Goal: Task Accomplishment & Management: Manage account settings

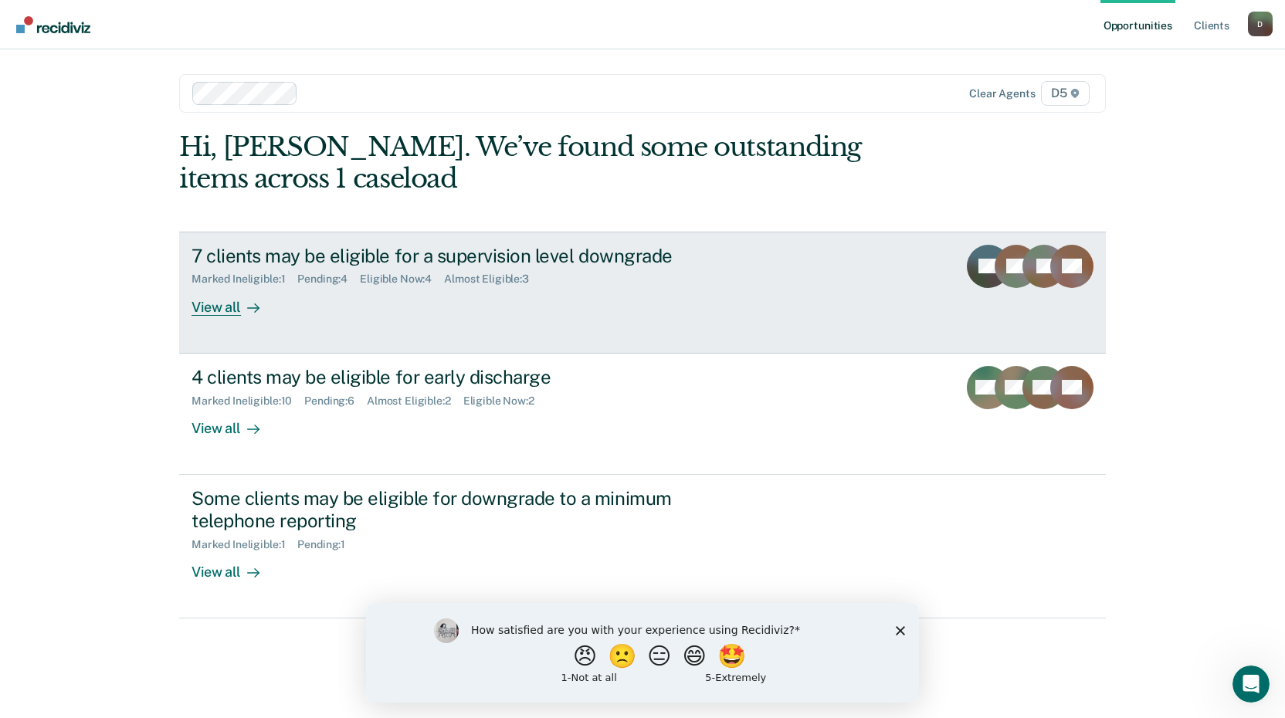
click at [219, 310] on div "View all" at bounding box center [235, 301] width 87 height 30
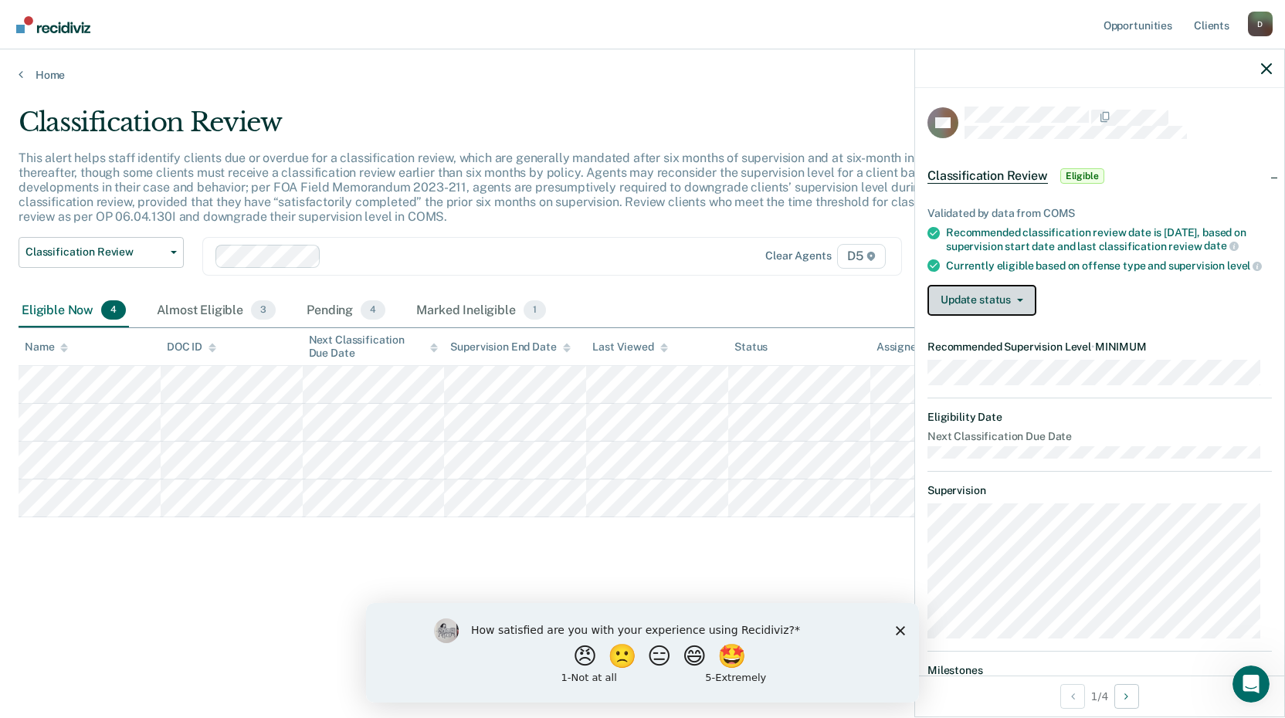
click at [992, 316] on button "Update status" at bounding box center [982, 300] width 109 height 31
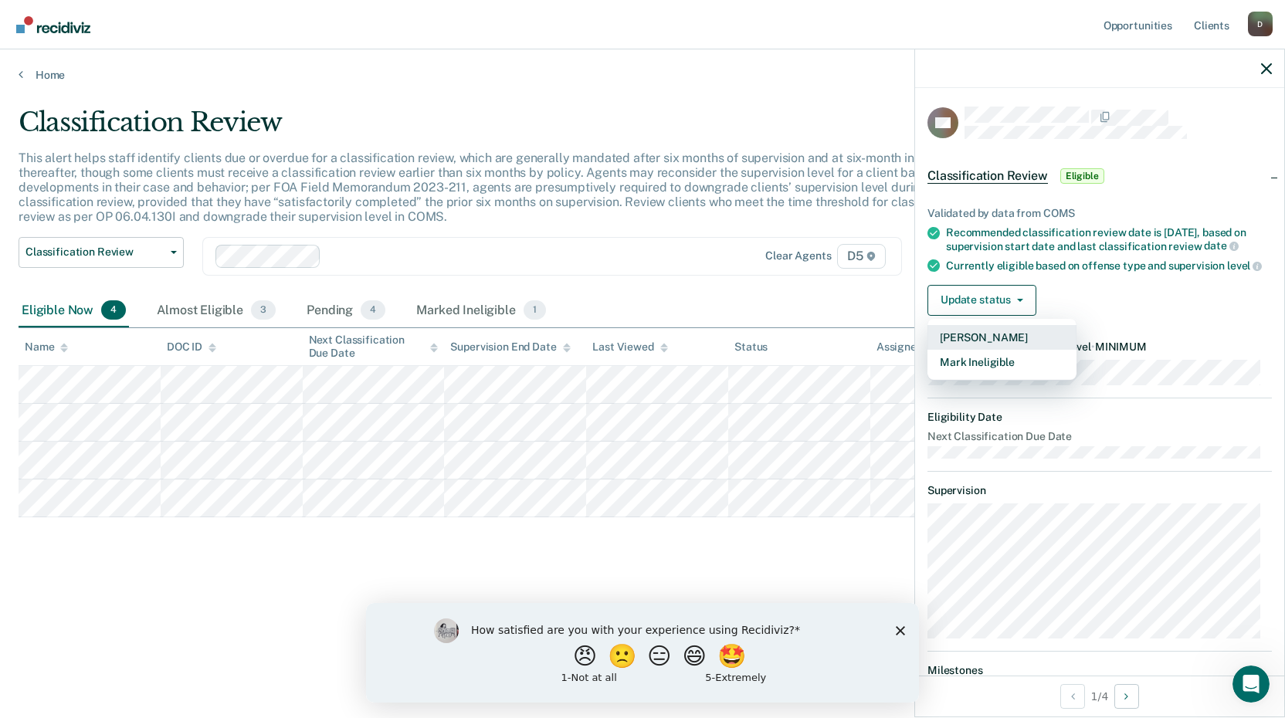
click at [990, 344] on button "[PERSON_NAME]" at bounding box center [1002, 337] width 149 height 25
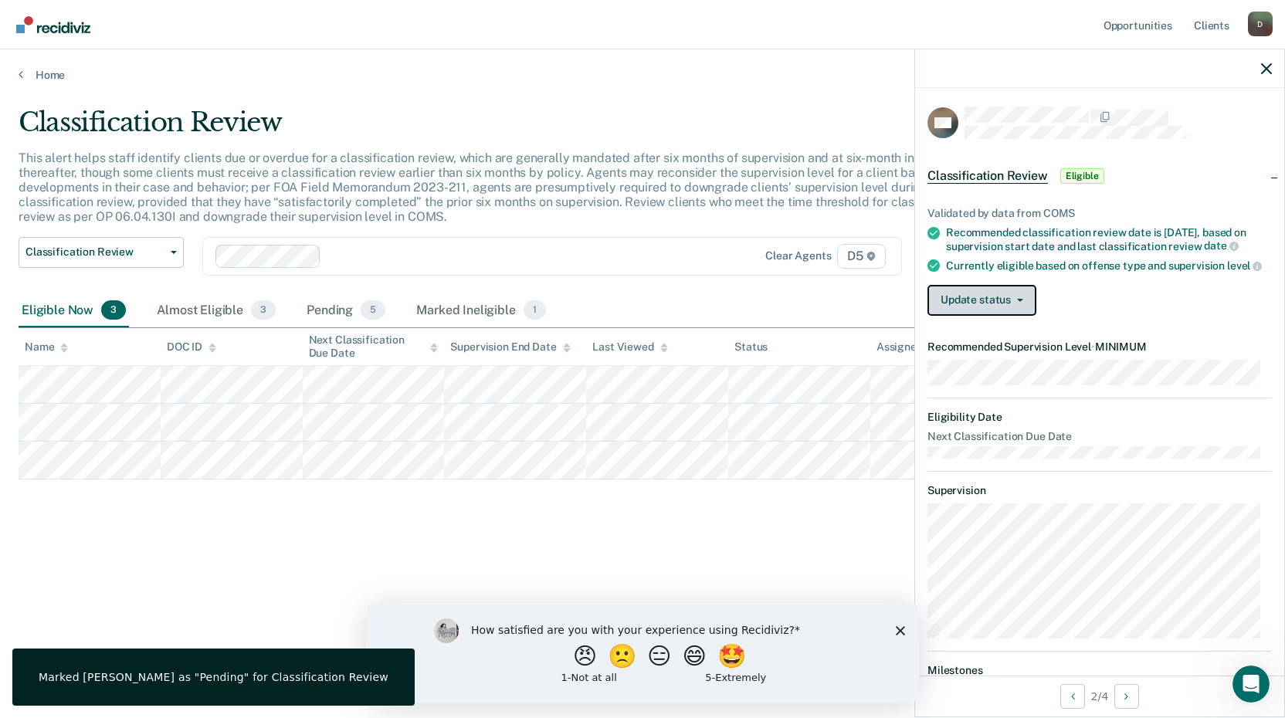
click at [974, 315] on button "Update status" at bounding box center [982, 300] width 109 height 31
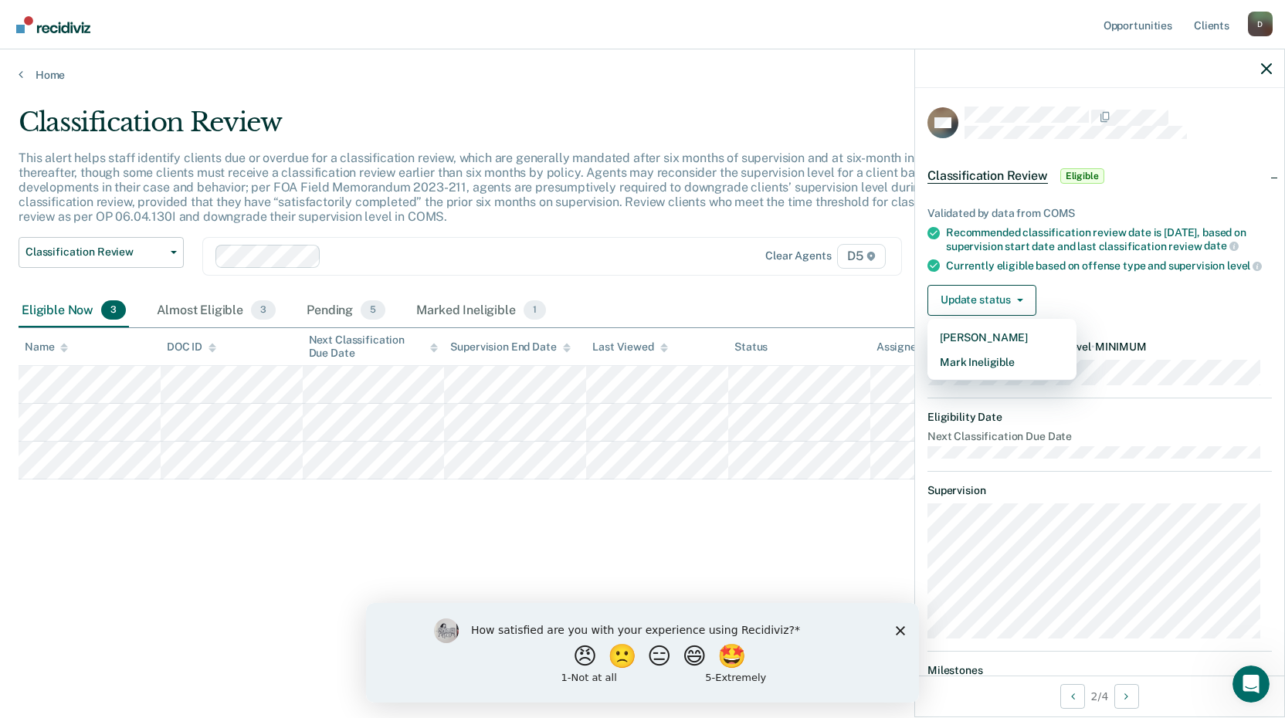
click at [642, 520] on div "Classification Review This alert helps staff identify clients due or overdue fo…" at bounding box center [643, 355] width 1248 height 496
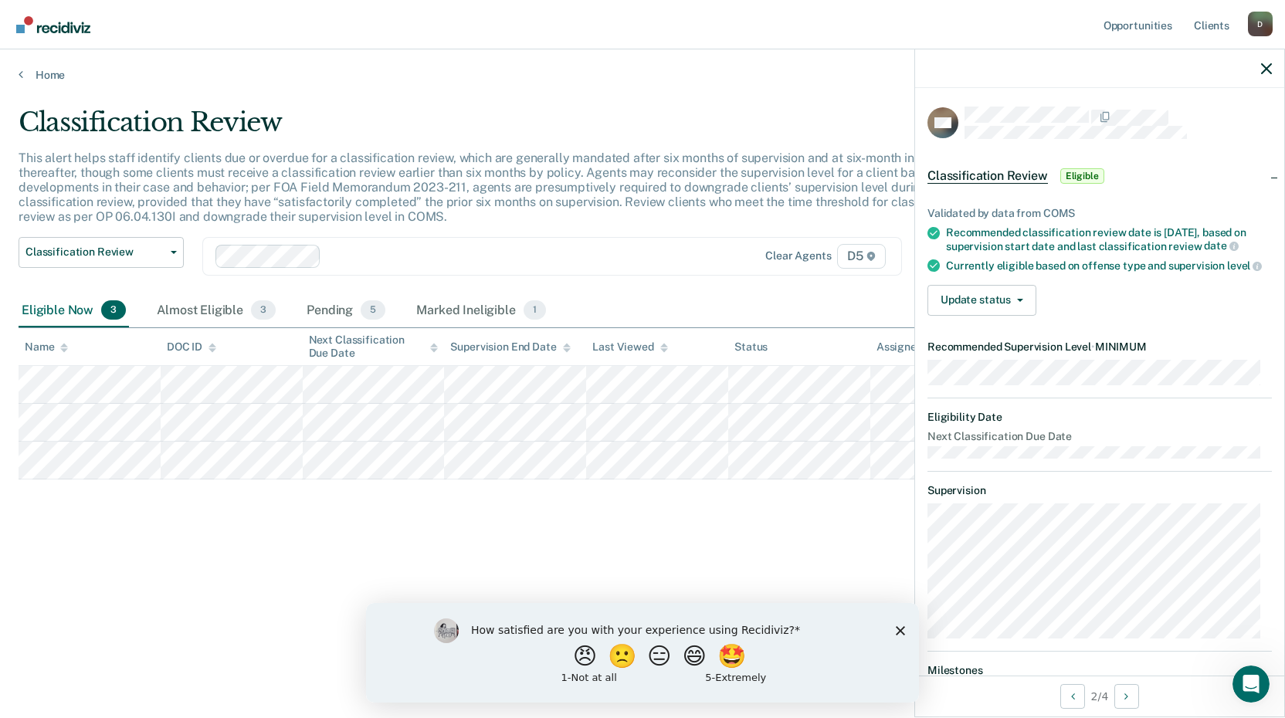
click at [237, 560] on div "Classification Review This alert helps staff identify clients due or overdue fo…" at bounding box center [643, 355] width 1248 height 496
click at [150, 549] on div "Classification Review This alert helps staff identify clients due or overdue fo…" at bounding box center [643, 355] width 1248 height 496
click at [155, 685] on main "Classification Review This alert helps staff identify clients due or overdue fo…" at bounding box center [642, 398] width 1285 height 632
click at [969, 303] on button "Update status" at bounding box center [982, 300] width 109 height 31
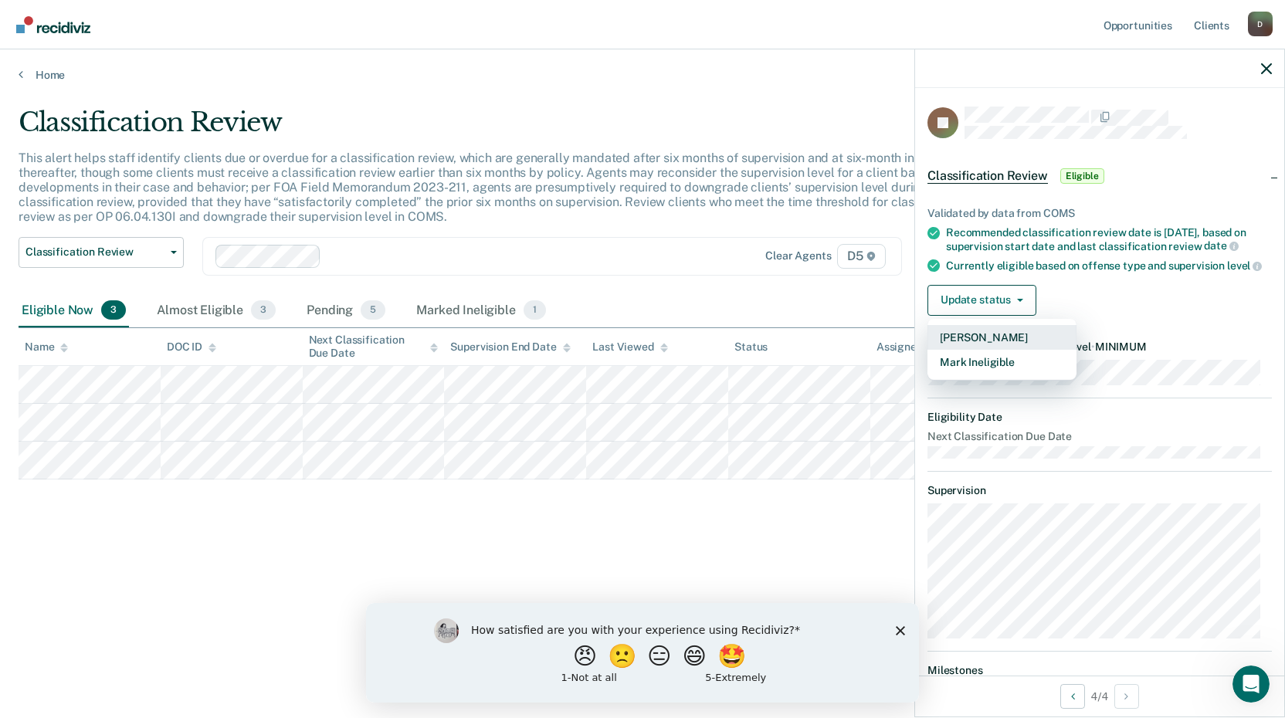
click at [980, 350] on button "[PERSON_NAME]" at bounding box center [1002, 337] width 149 height 25
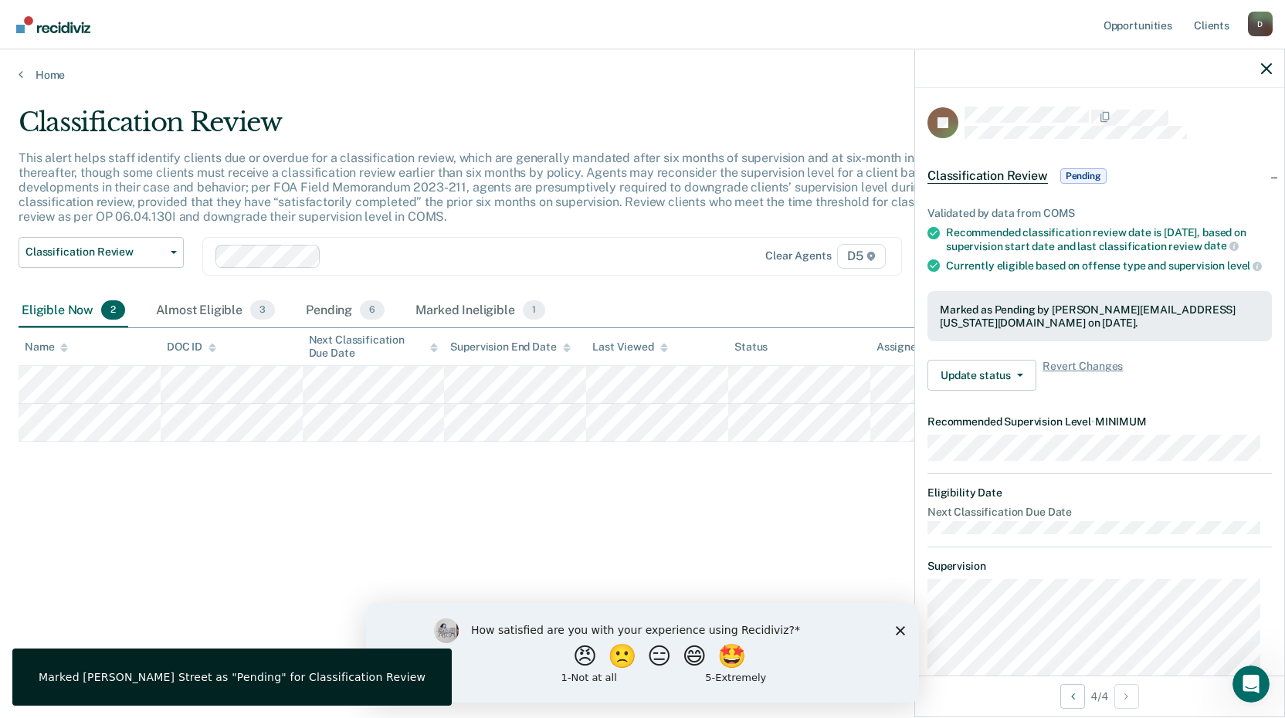
drag, startPoint x: 376, startPoint y: 523, endPoint x: 221, endPoint y: 475, distance: 162.5
click at [333, 512] on div "Classification Review This alert helps staff identify clients due or overdue fo…" at bounding box center [643, 355] width 1248 height 496
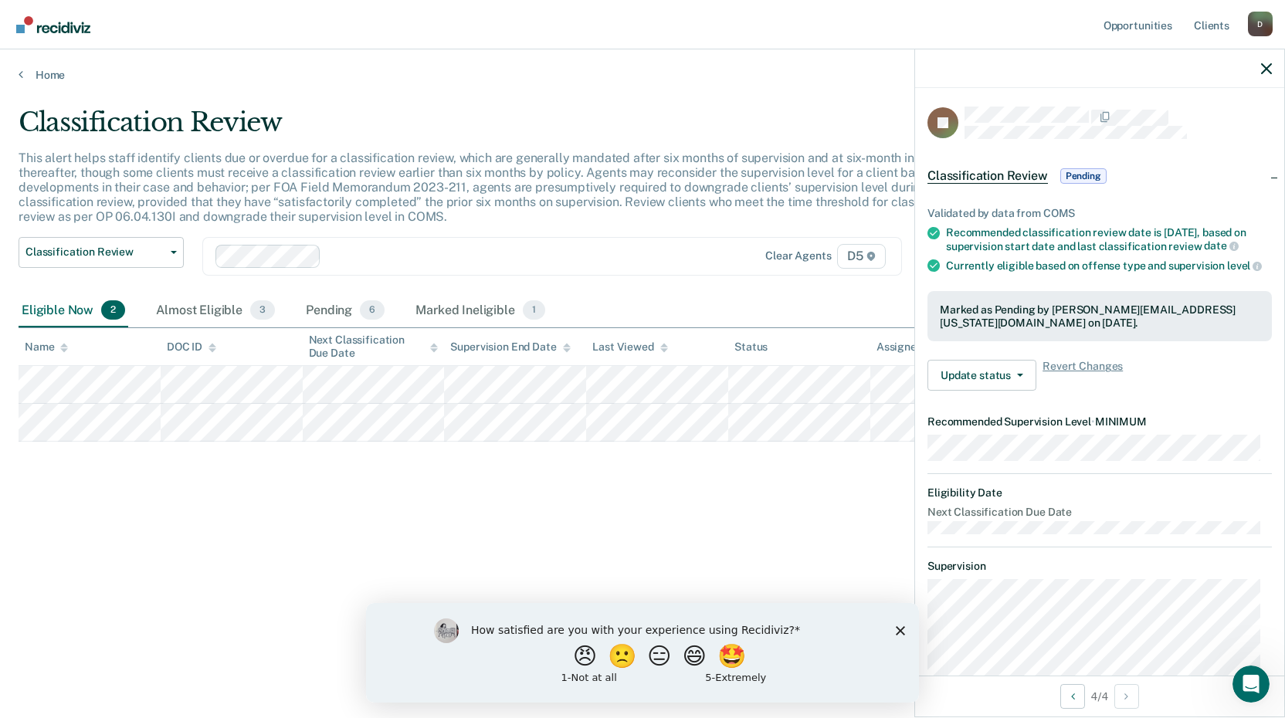
click at [381, 497] on div "Classification Review This alert helps staff identify clients due or overdue fo…" at bounding box center [643, 355] width 1248 height 496
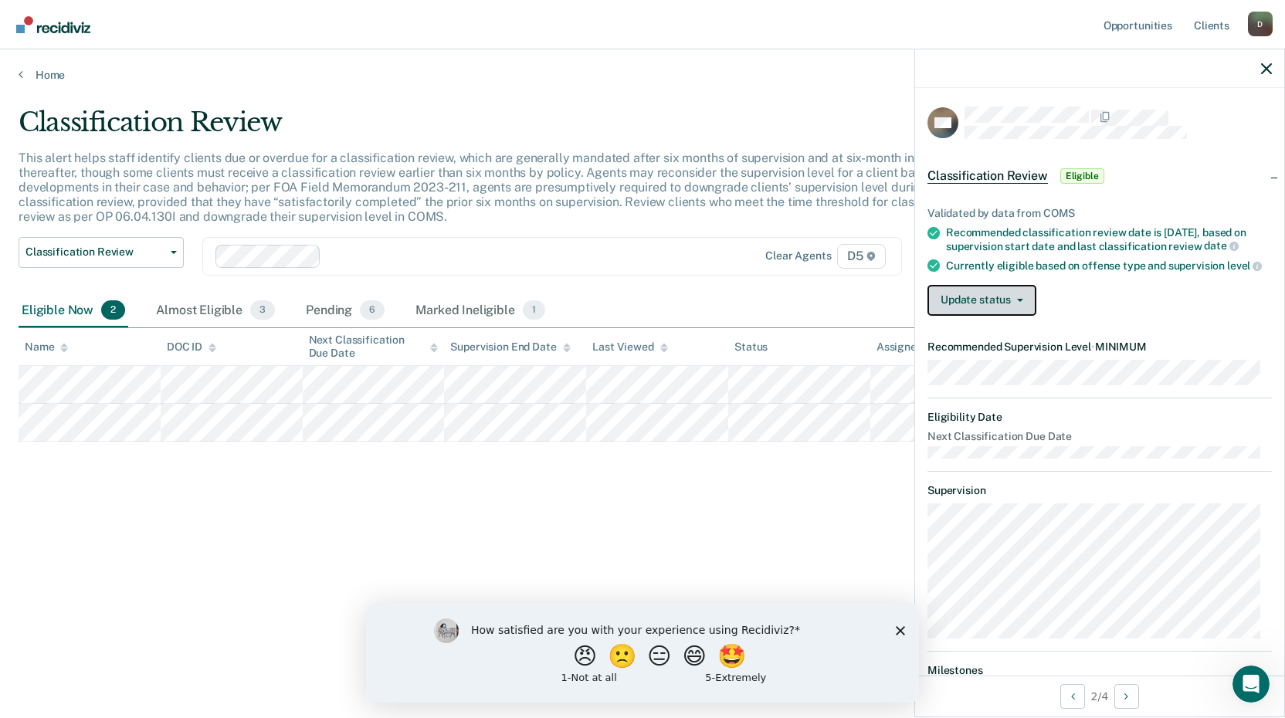
click at [962, 297] on button "Update status" at bounding box center [982, 300] width 109 height 31
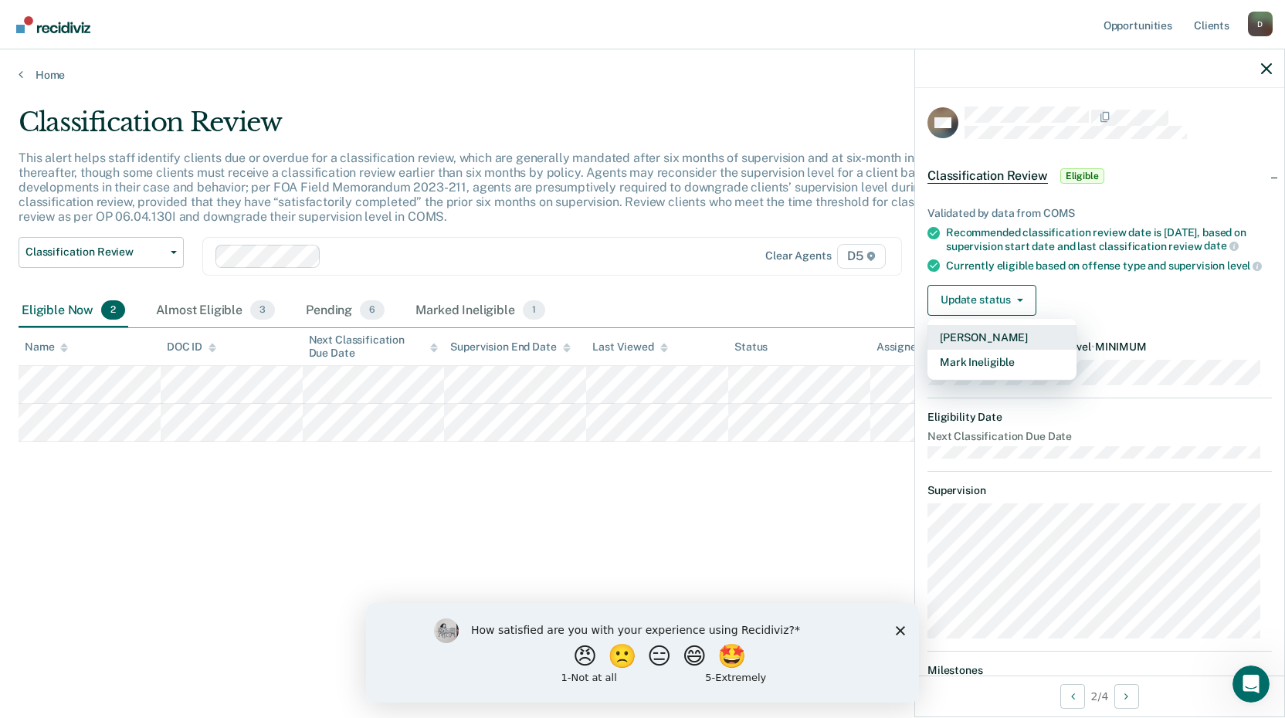
click at [975, 350] on button "[PERSON_NAME]" at bounding box center [1002, 337] width 149 height 25
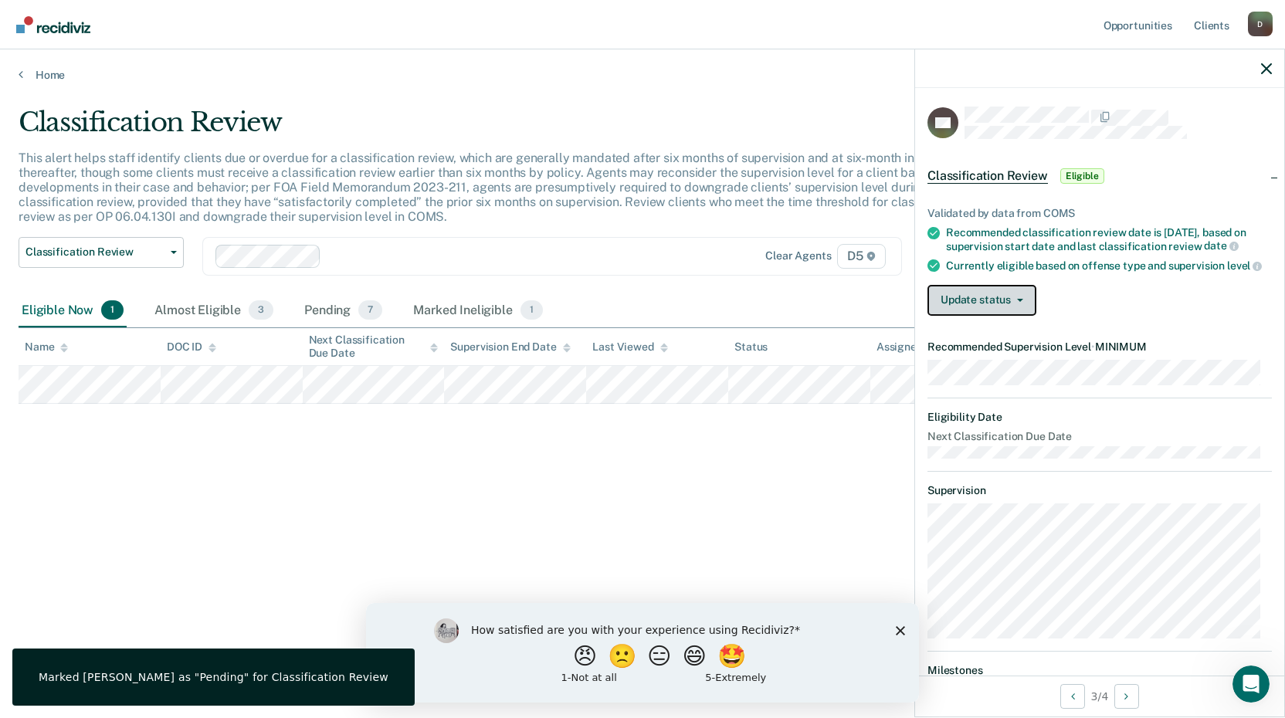
click at [992, 313] on button "Update status" at bounding box center [982, 300] width 109 height 31
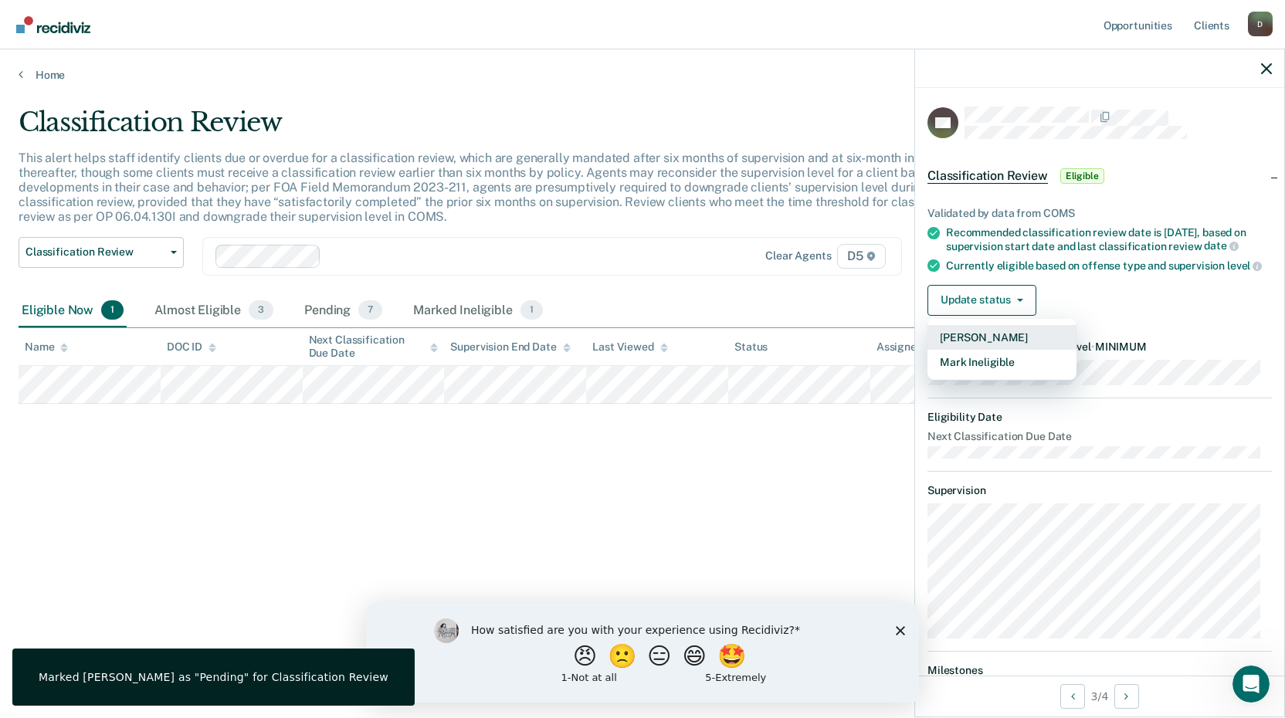
click at [986, 346] on button "[PERSON_NAME]" at bounding box center [1002, 337] width 149 height 25
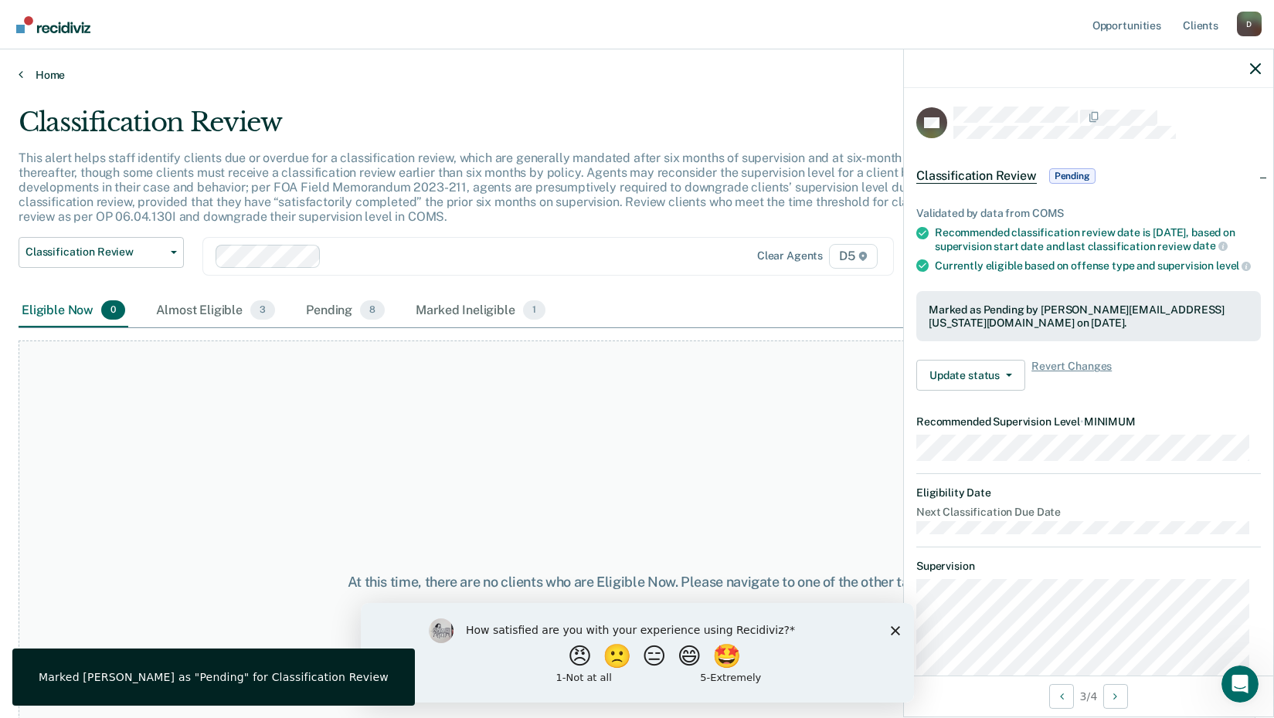
click at [45, 69] on link "Home" at bounding box center [637, 75] width 1237 height 14
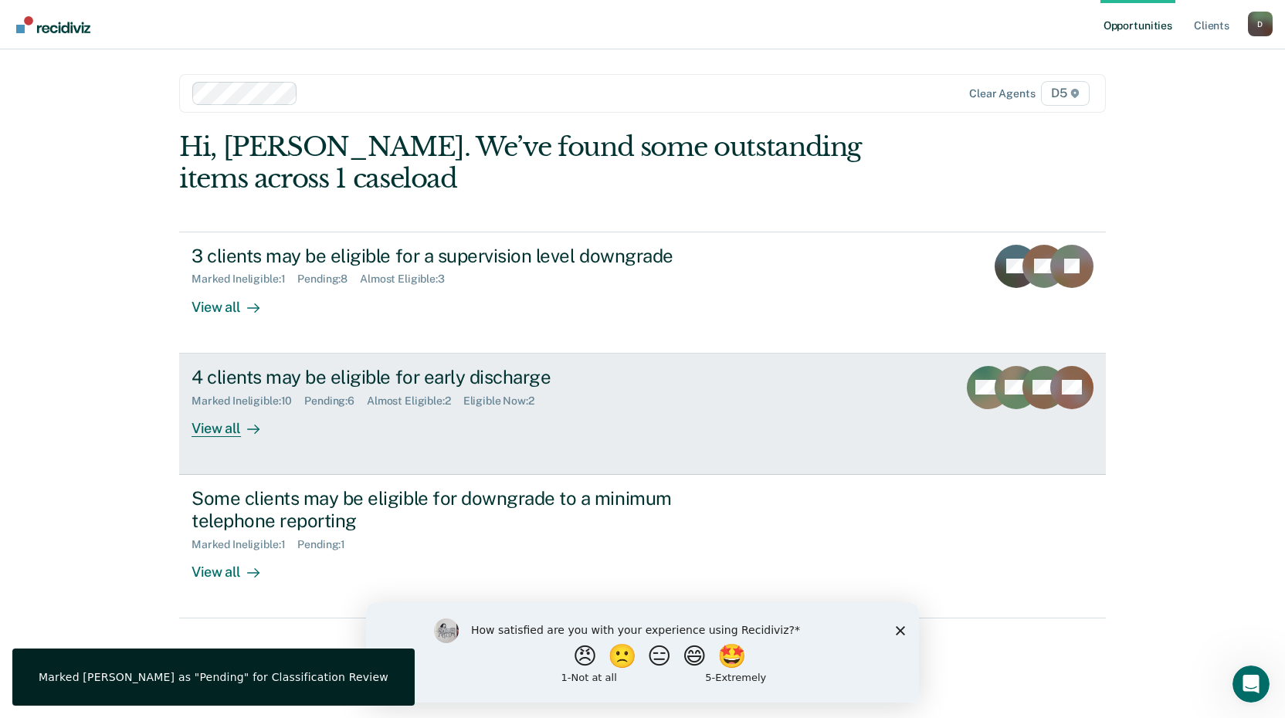
click at [211, 429] on div "View all" at bounding box center [235, 422] width 87 height 30
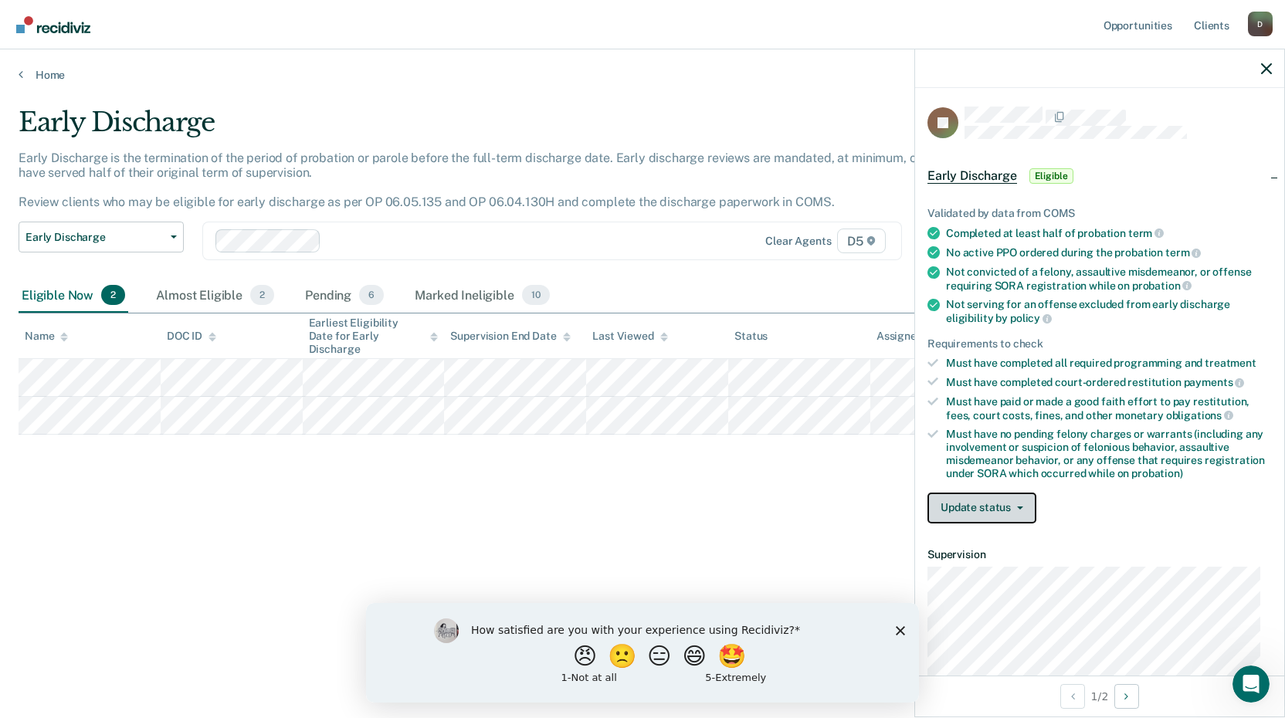
click at [987, 505] on button "Update status" at bounding box center [982, 508] width 109 height 31
click at [1006, 509] on button "Update status" at bounding box center [982, 508] width 109 height 31
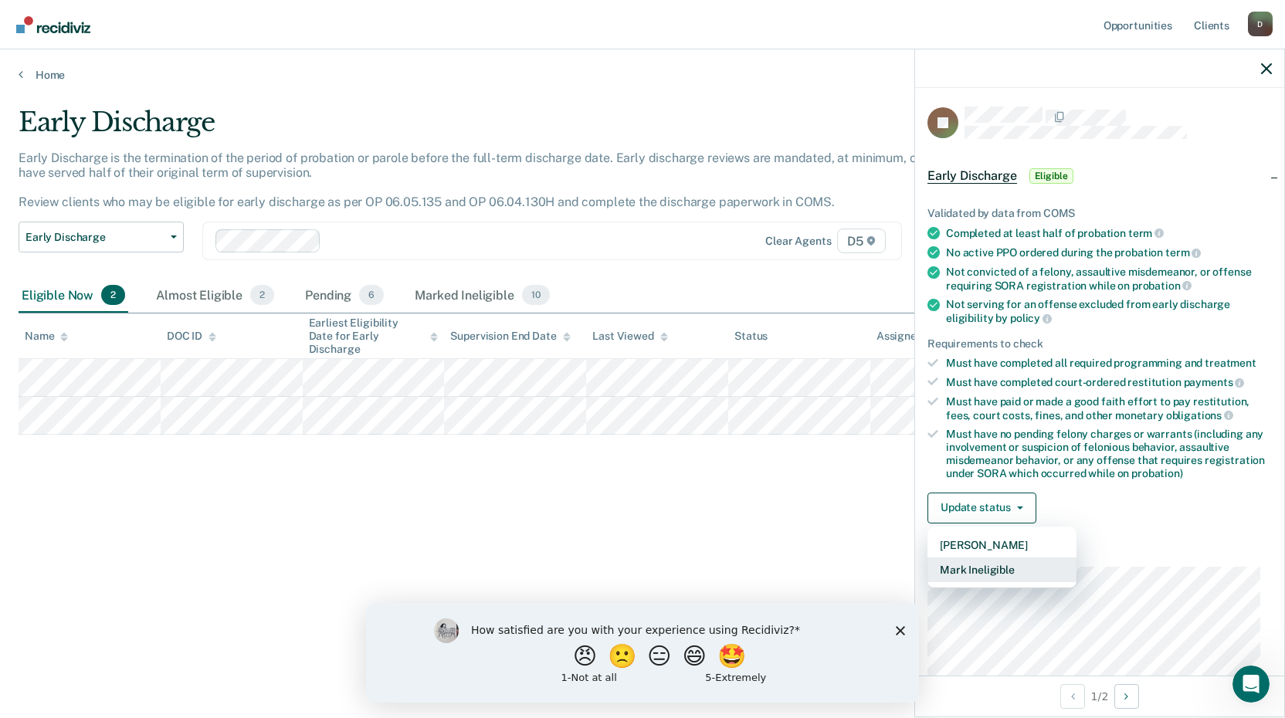
click at [985, 567] on button "Mark Ineligible" at bounding box center [1002, 570] width 149 height 25
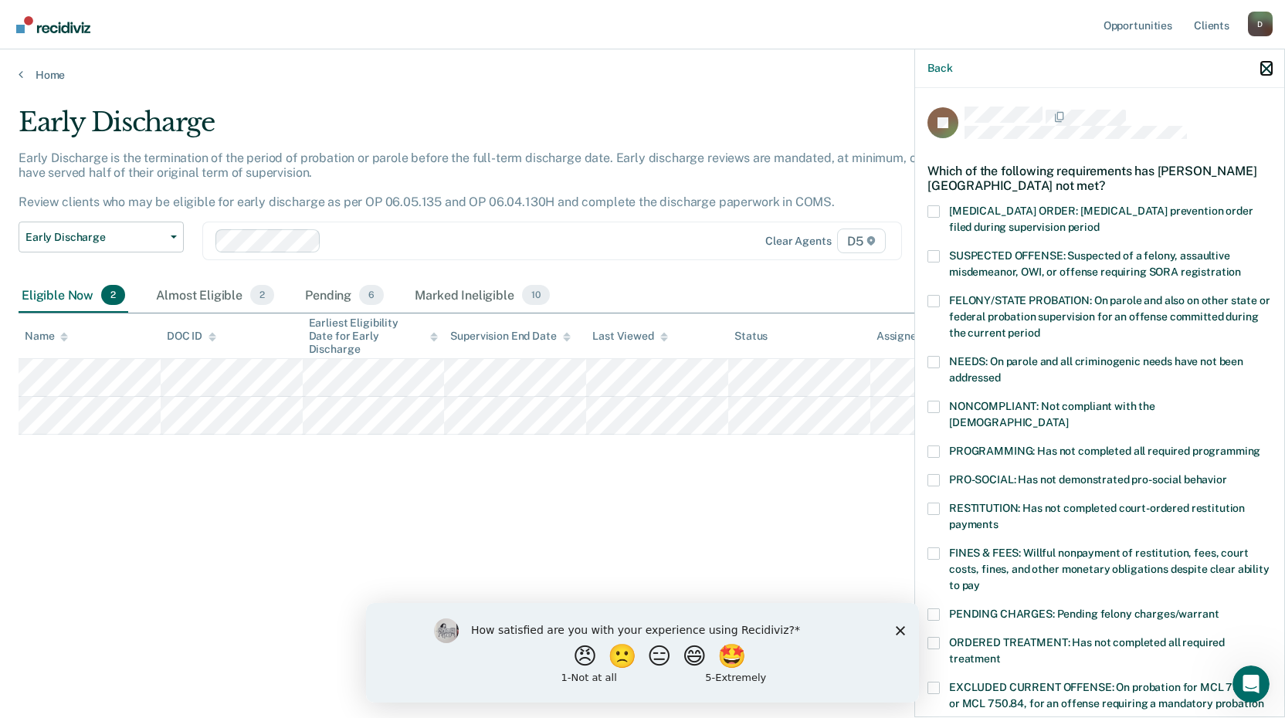
click at [1263, 66] on icon "button" at bounding box center [1266, 68] width 11 height 11
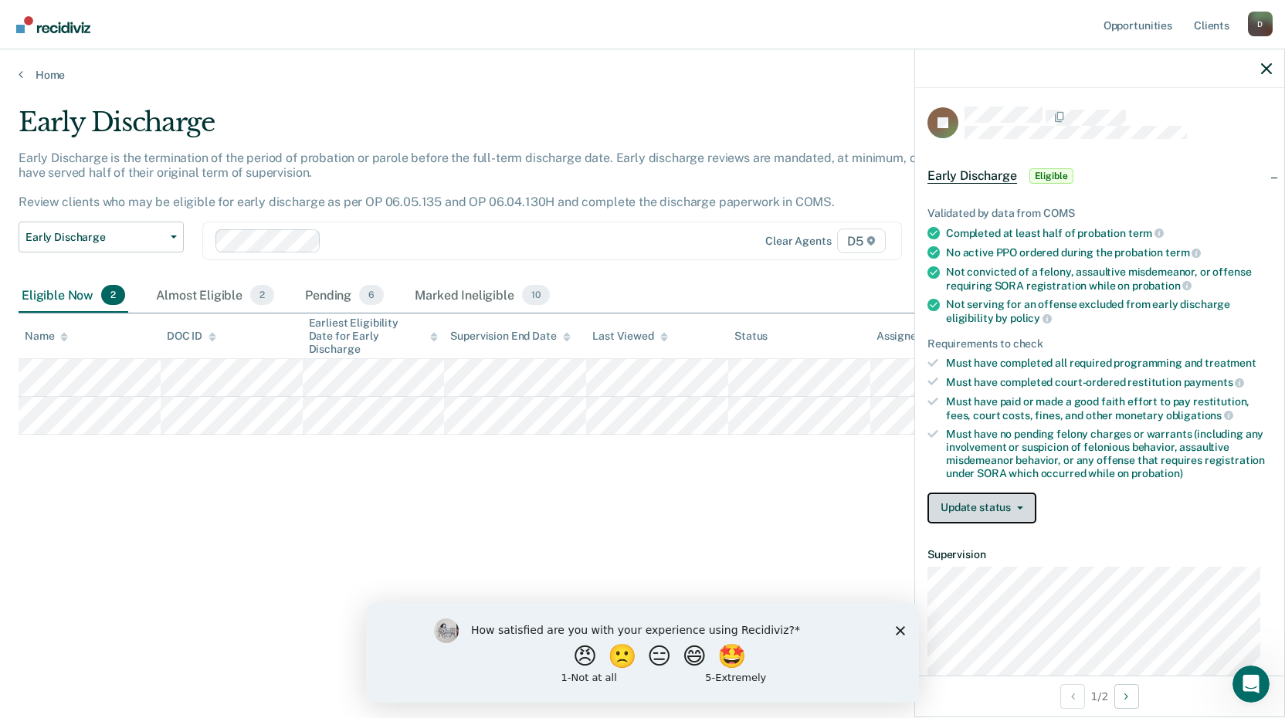
click at [1006, 504] on button "Update status" at bounding box center [982, 508] width 109 height 31
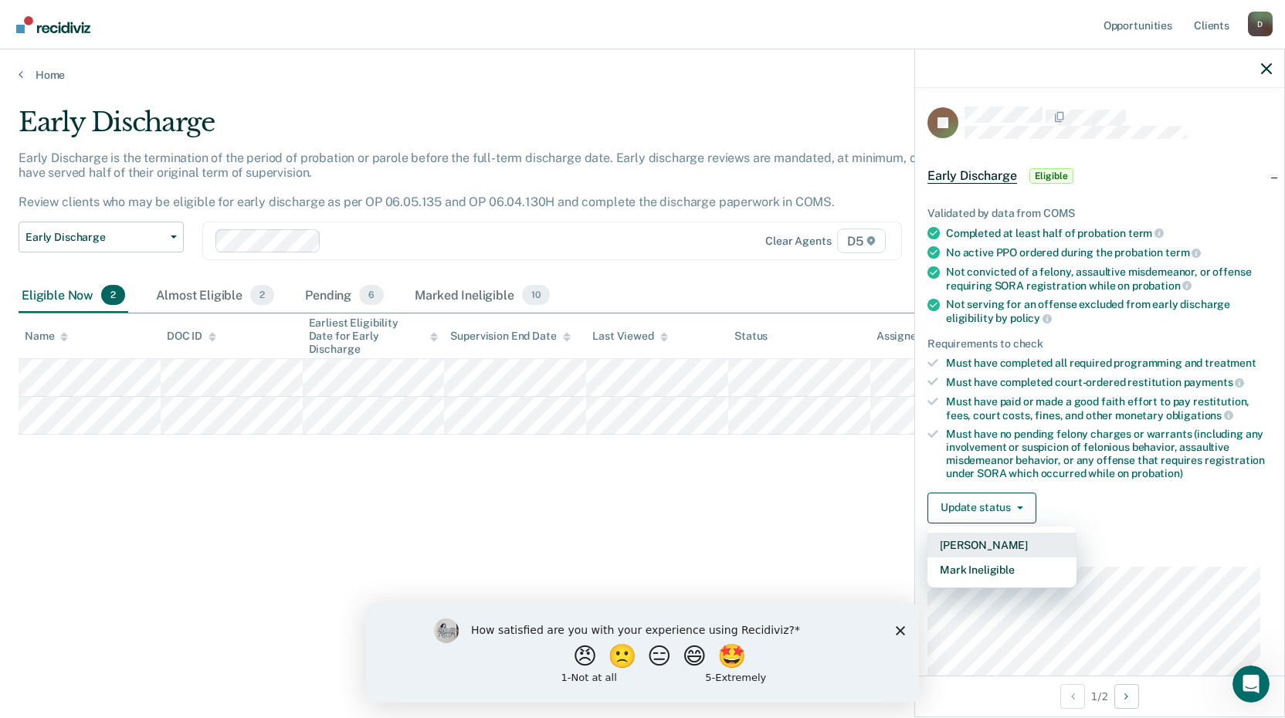
click at [975, 544] on button "[PERSON_NAME]" at bounding box center [1002, 545] width 149 height 25
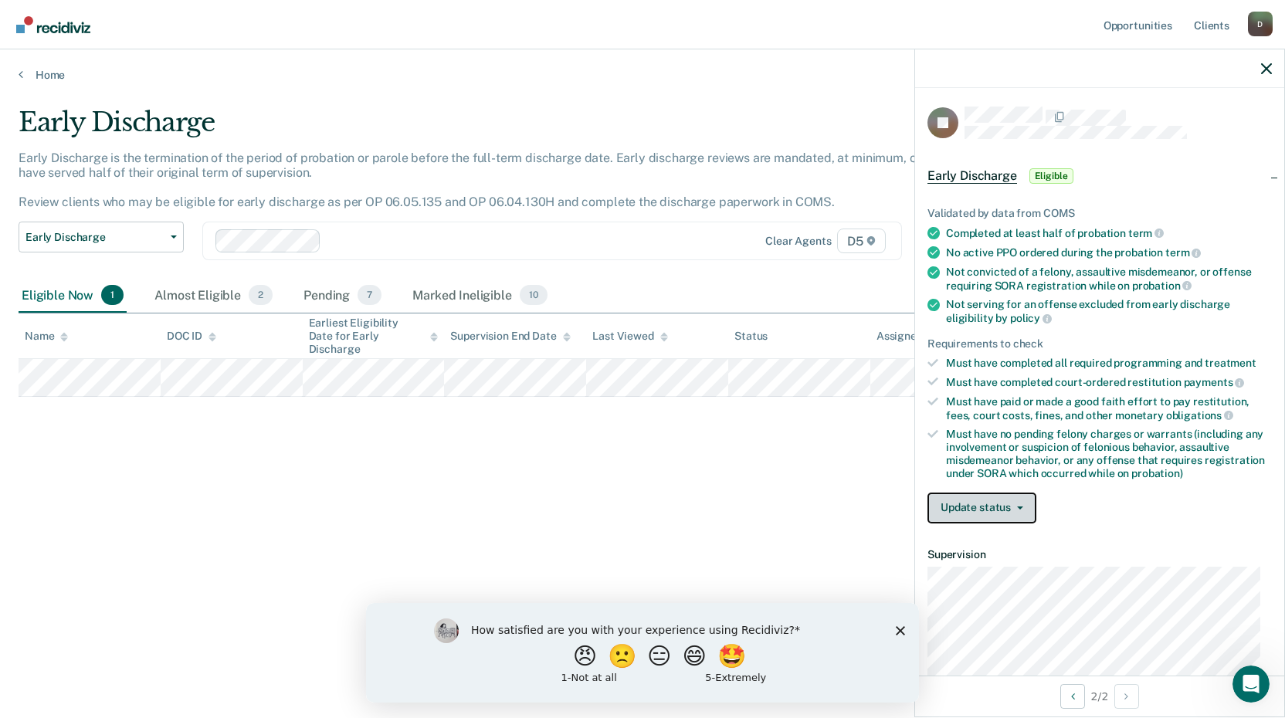
click at [1013, 502] on button "Update status" at bounding box center [982, 508] width 109 height 31
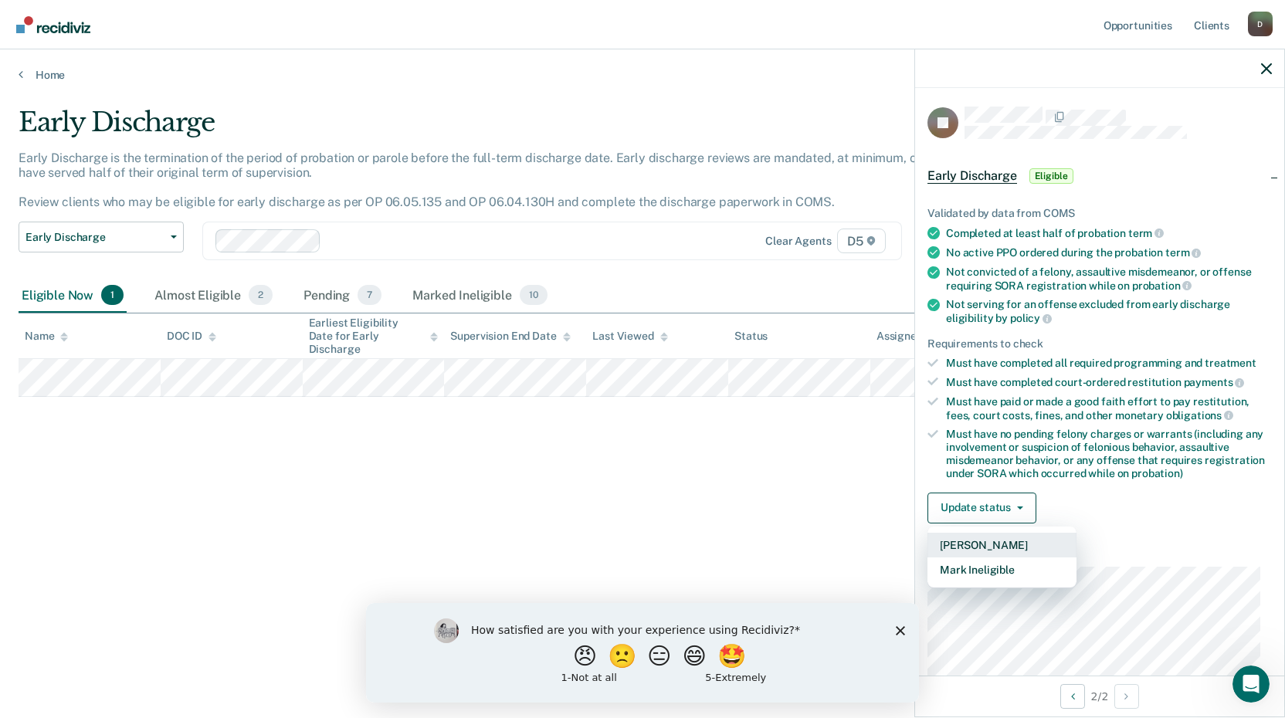
click at [988, 547] on button "[PERSON_NAME]" at bounding box center [1002, 545] width 149 height 25
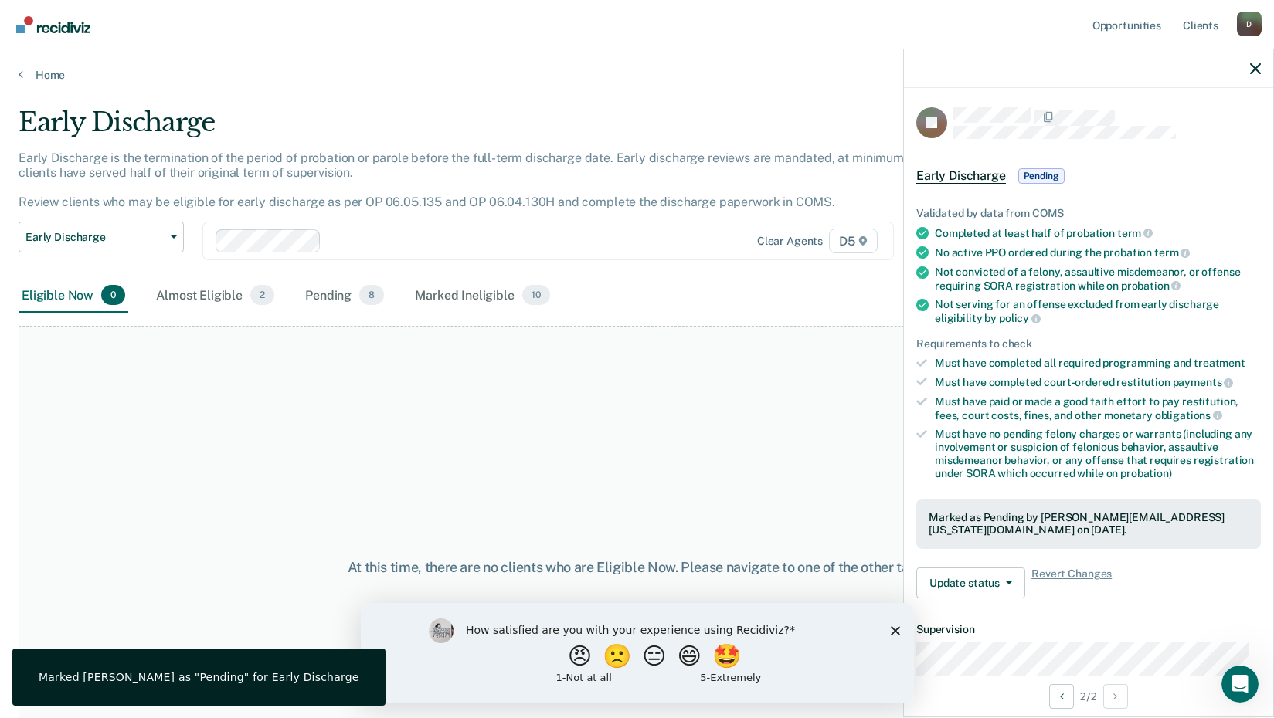
click at [592, 492] on div "At this time, there are no clients who are Eligible Now. Please navigate to one…" at bounding box center [637, 567] width 1237 height 483
click at [41, 75] on link "Home" at bounding box center [637, 75] width 1237 height 14
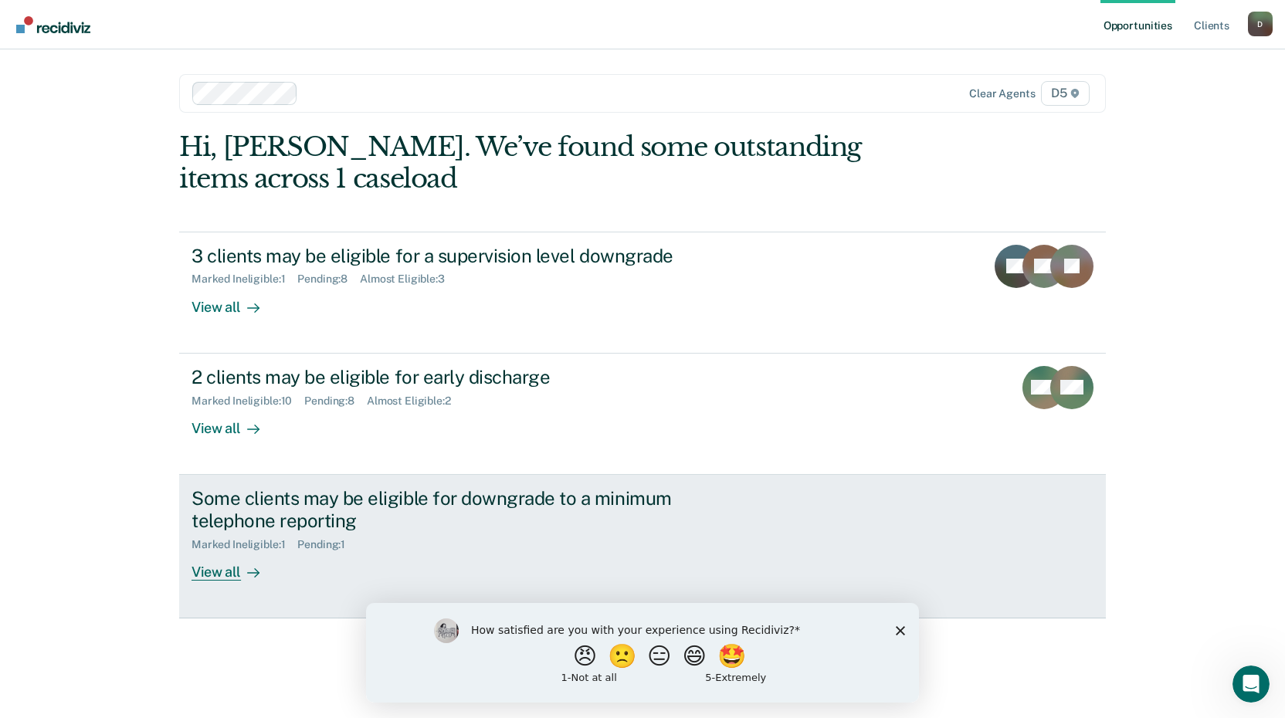
click at [229, 578] on div "View all" at bounding box center [235, 566] width 87 height 30
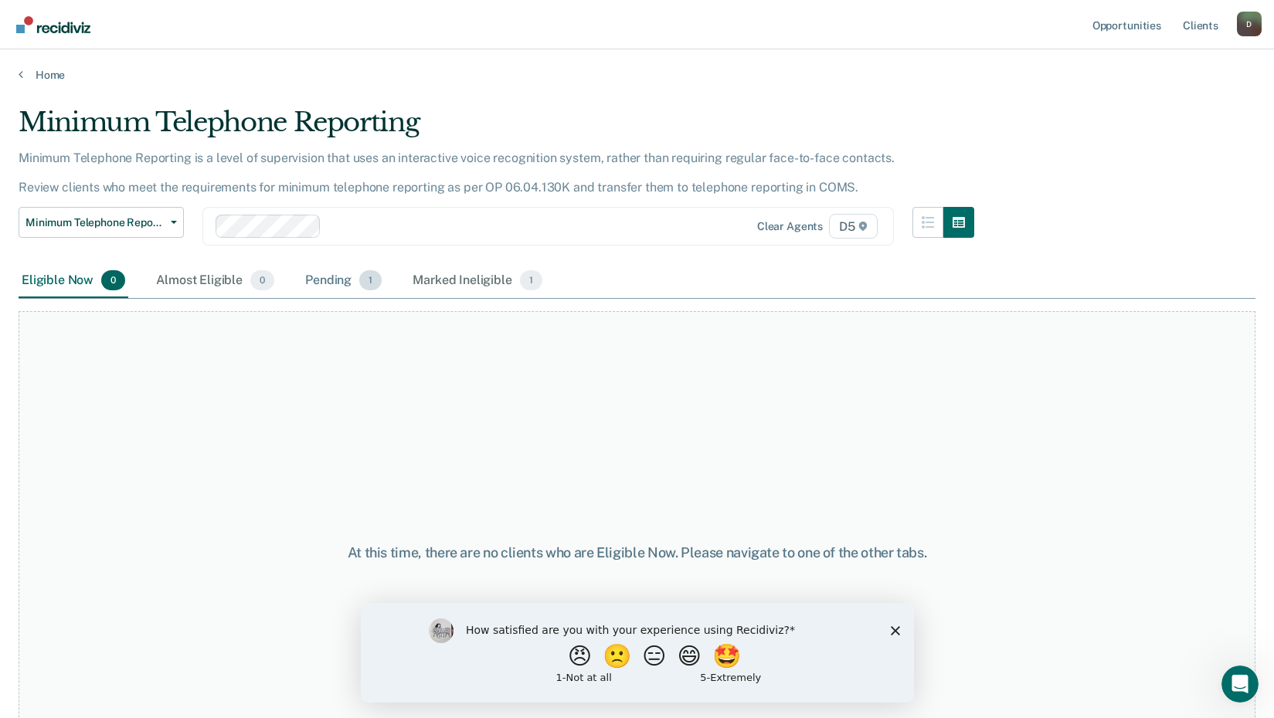
click at [337, 284] on div "Pending 1" at bounding box center [343, 281] width 83 height 34
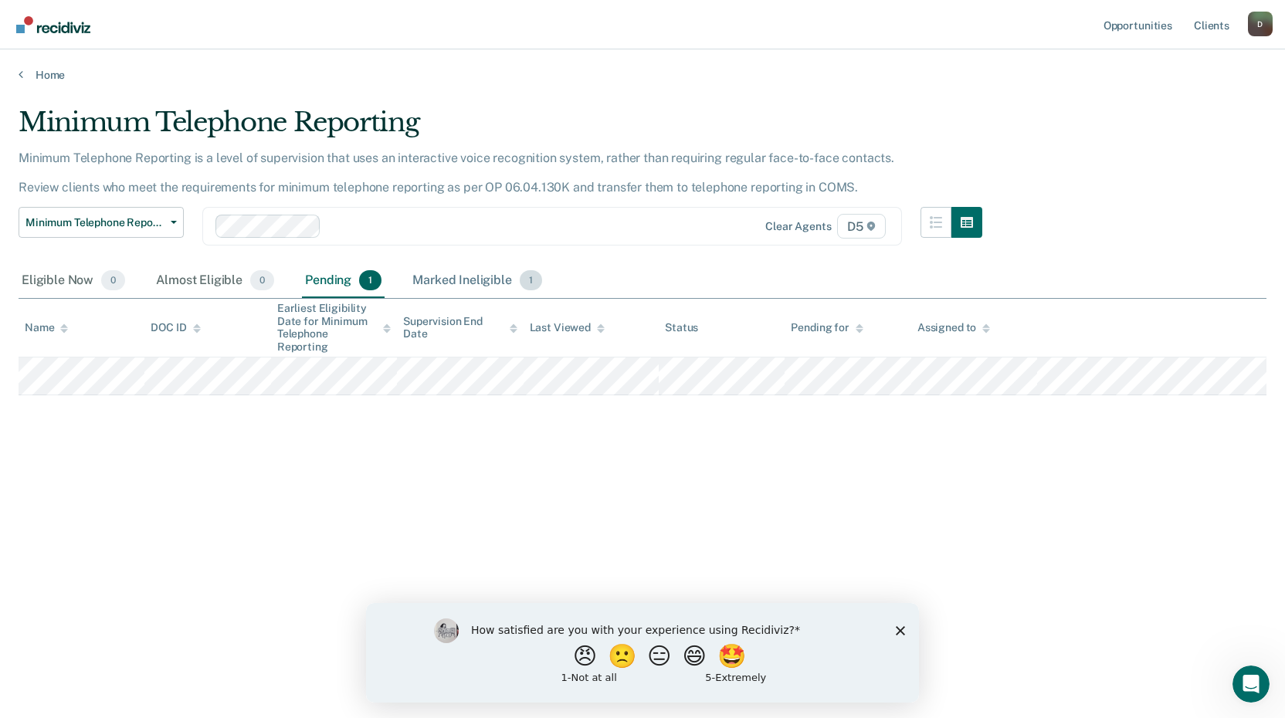
click at [438, 281] on div "Marked Ineligible 1" at bounding box center [477, 281] width 136 height 34
click at [331, 280] on div "Pending 1" at bounding box center [343, 281] width 83 height 34
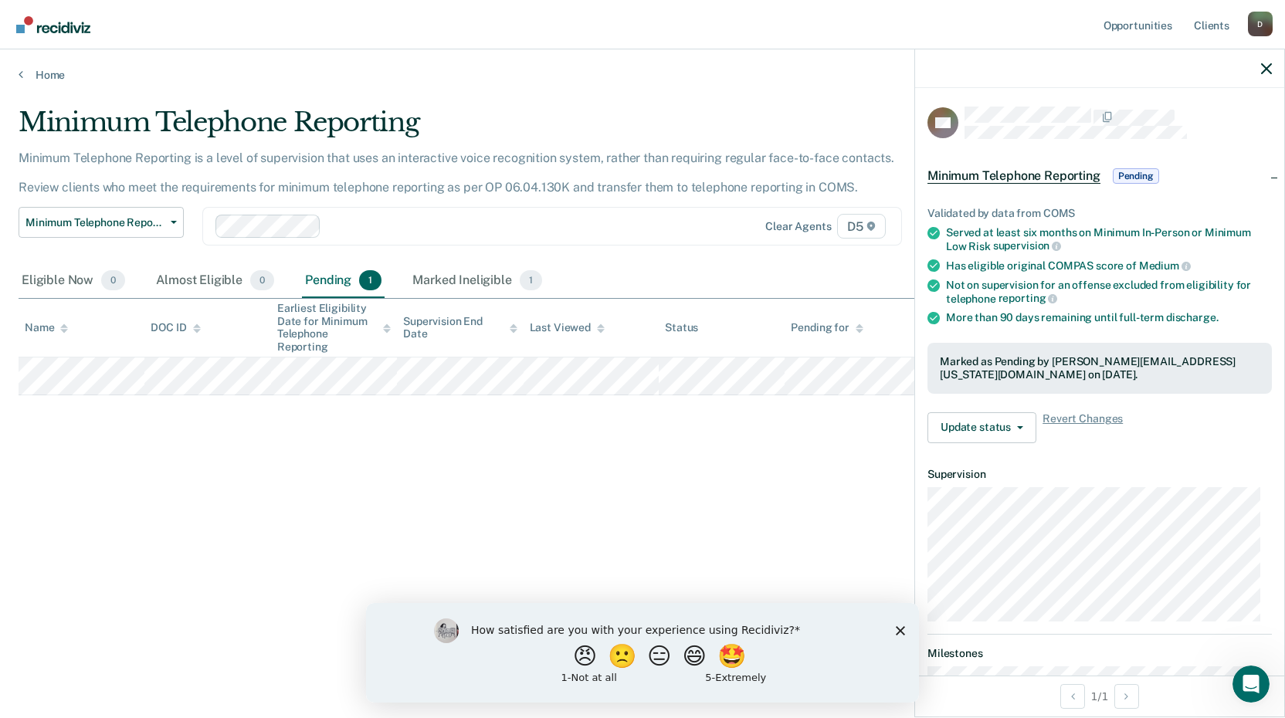
click at [1275, 70] on div at bounding box center [1099, 68] width 369 height 39
click at [1264, 70] on icon "button" at bounding box center [1266, 68] width 11 height 11
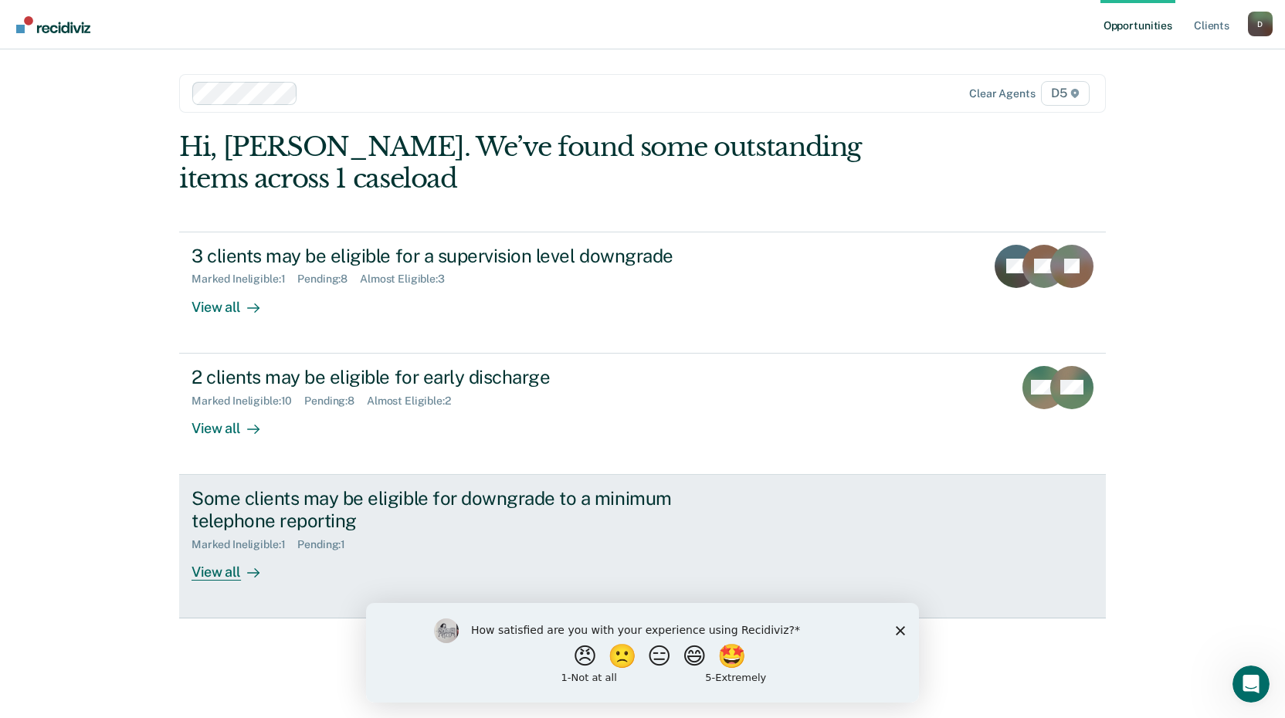
click at [233, 572] on div "View all" at bounding box center [235, 566] width 87 height 30
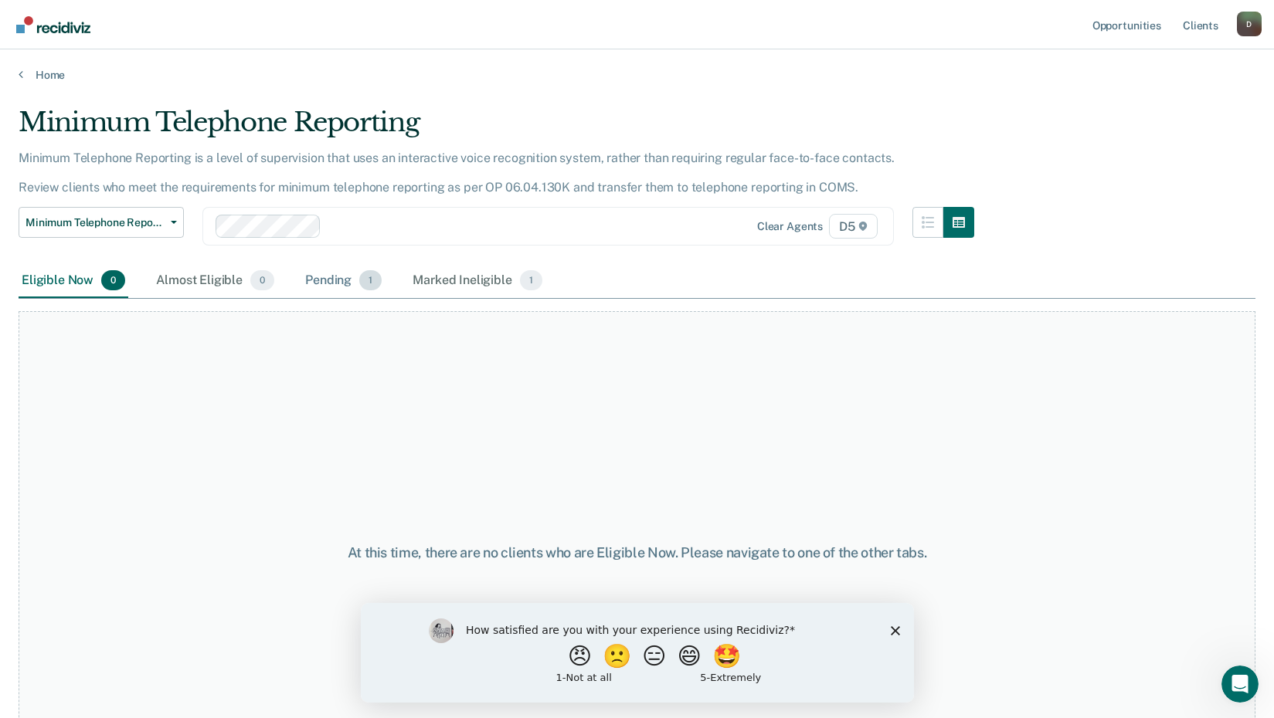
click at [338, 280] on div "Pending 1" at bounding box center [343, 281] width 83 height 34
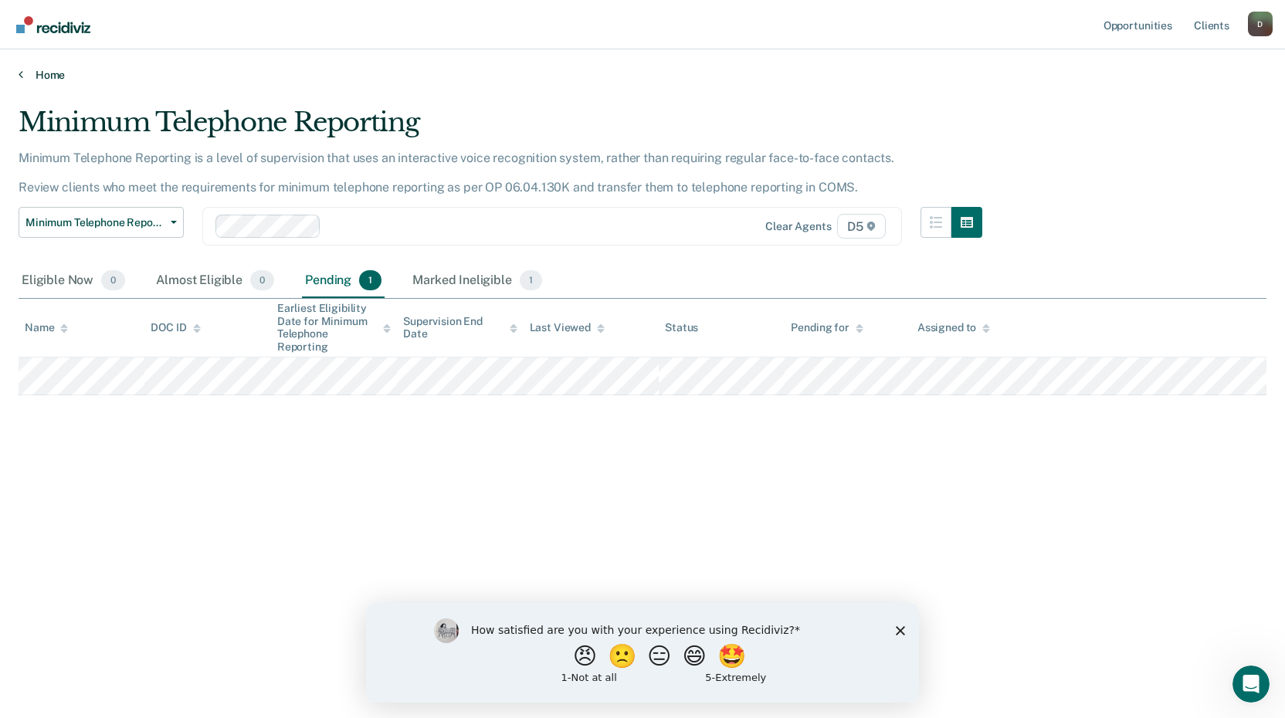
click at [31, 74] on link "Home" at bounding box center [643, 75] width 1248 height 14
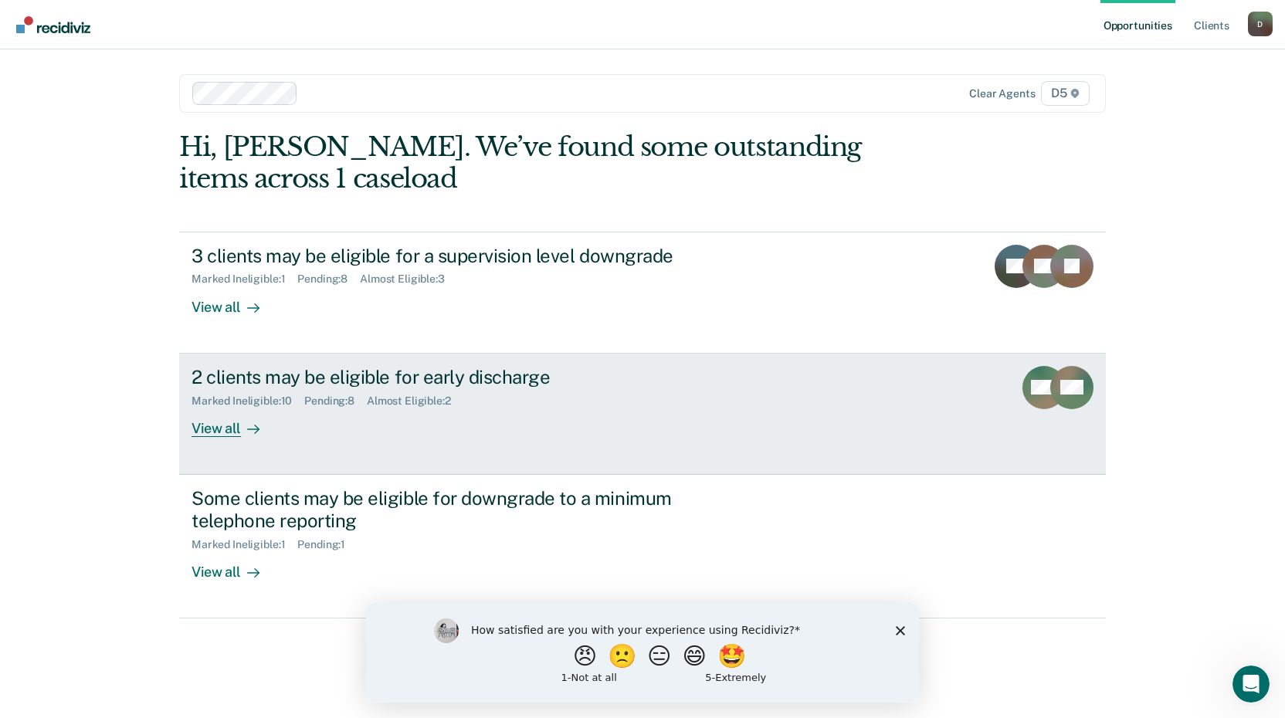
click at [231, 433] on div "View all" at bounding box center [235, 422] width 87 height 30
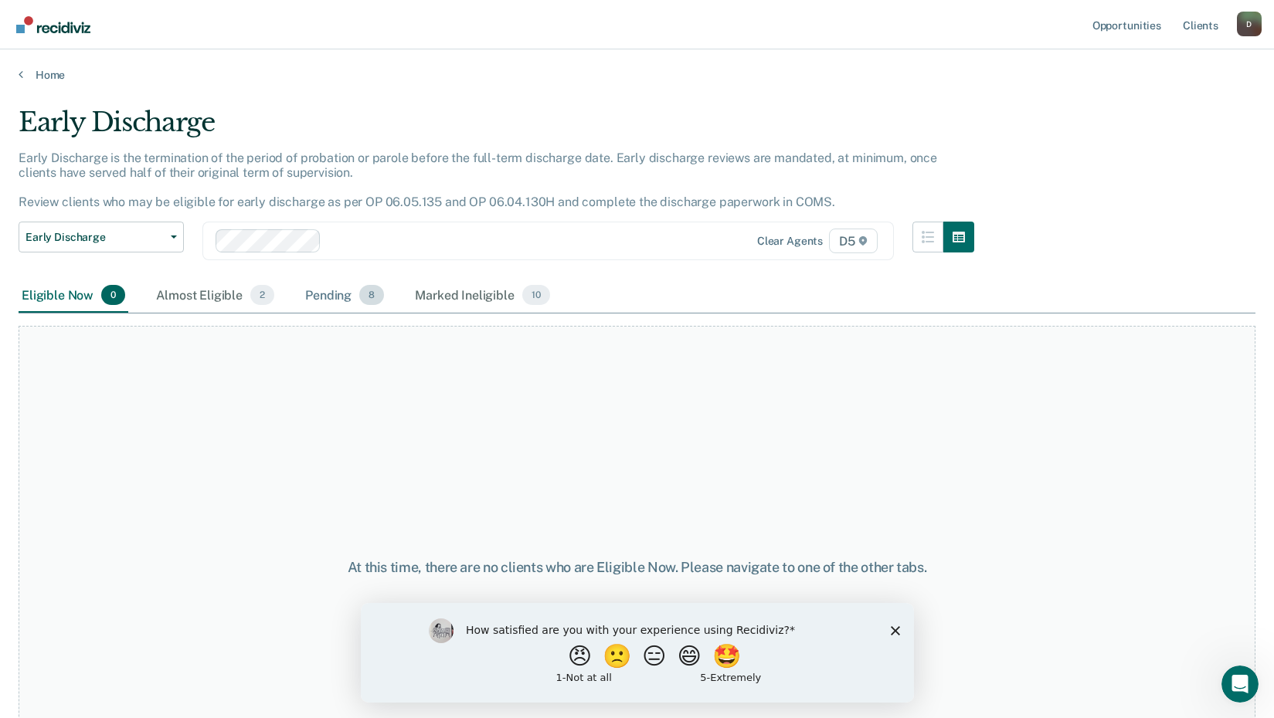
click at [330, 300] on div "Pending 8" at bounding box center [344, 296] width 85 height 34
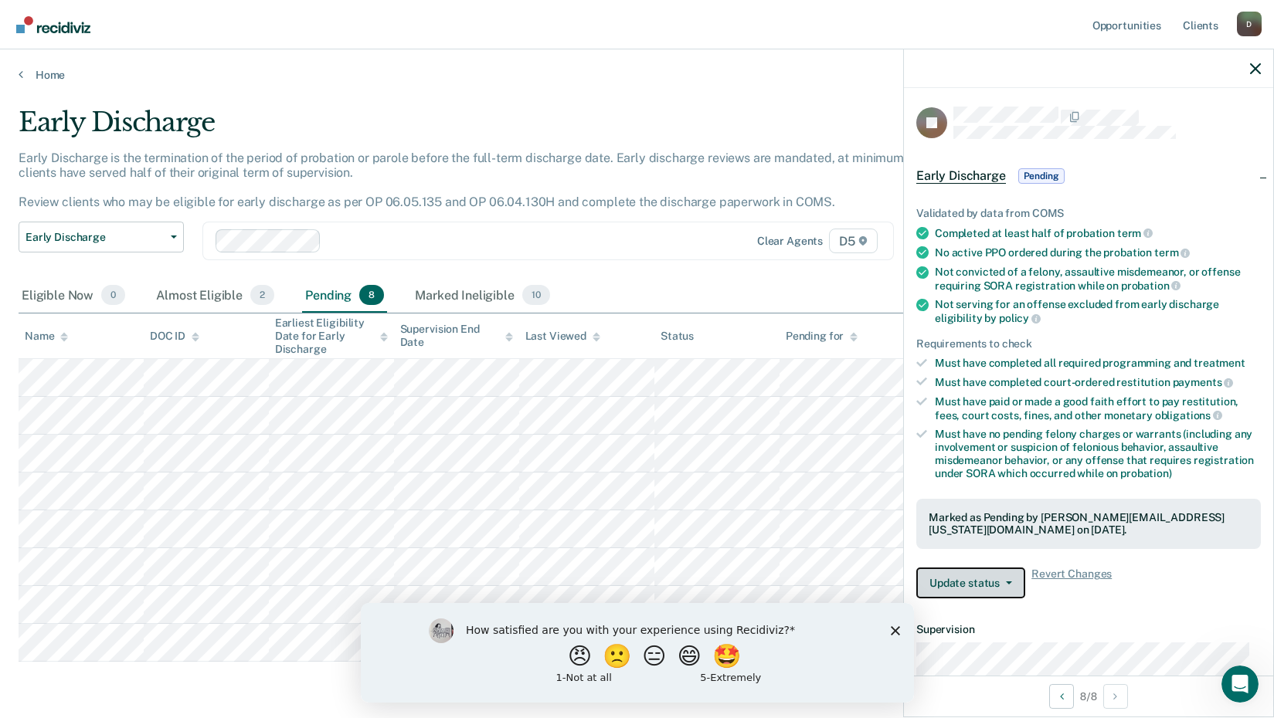
click at [1002, 585] on button "Update status" at bounding box center [970, 583] width 109 height 31
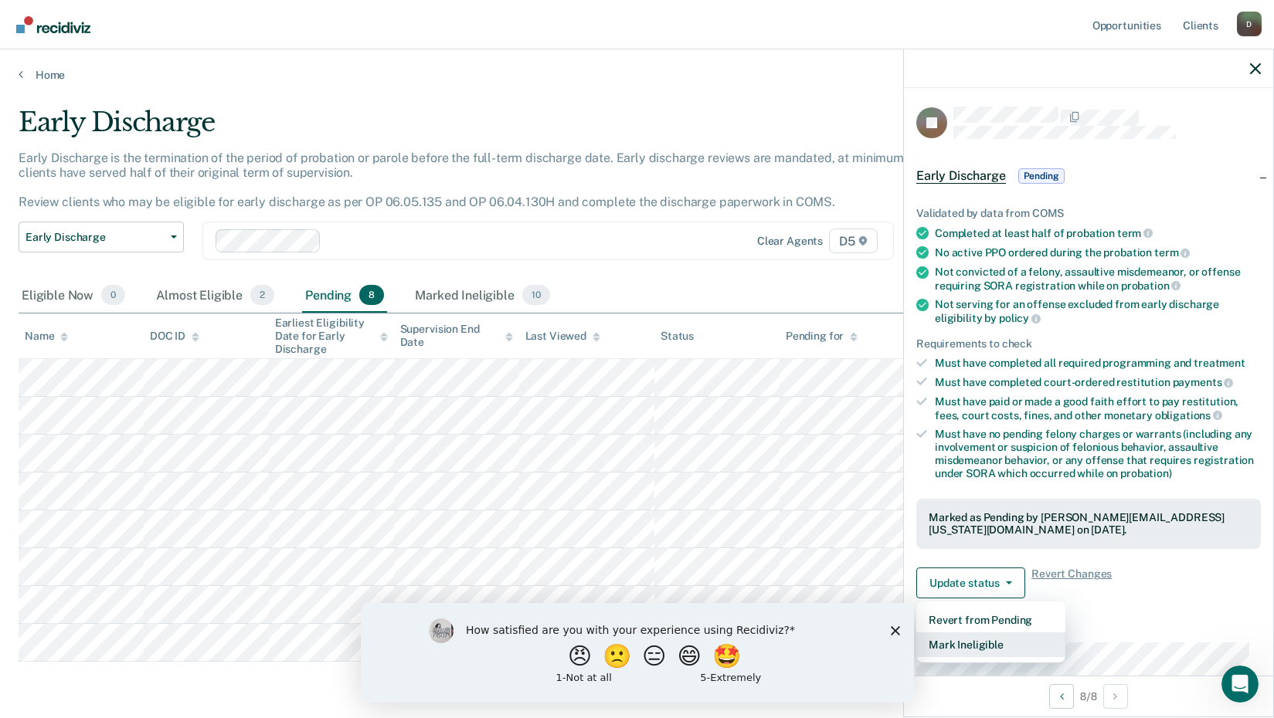
click at [985, 647] on button "Mark Ineligible" at bounding box center [990, 645] width 149 height 25
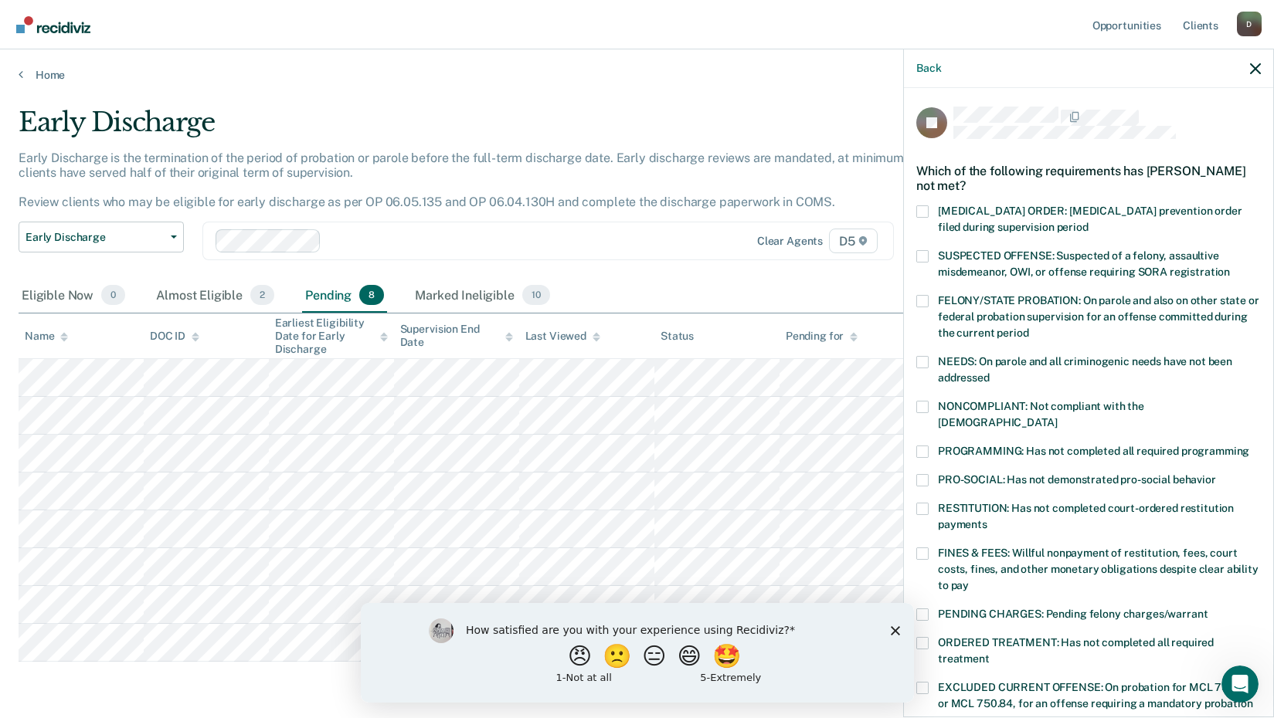
click at [925, 503] on span at bounding box center [922, 509] width 12 height 12
click at [987, 519] on input "RESTITUTION: Has not completed court-ordered restitution payments" at bounding box center [987, 519] width 0 height 0
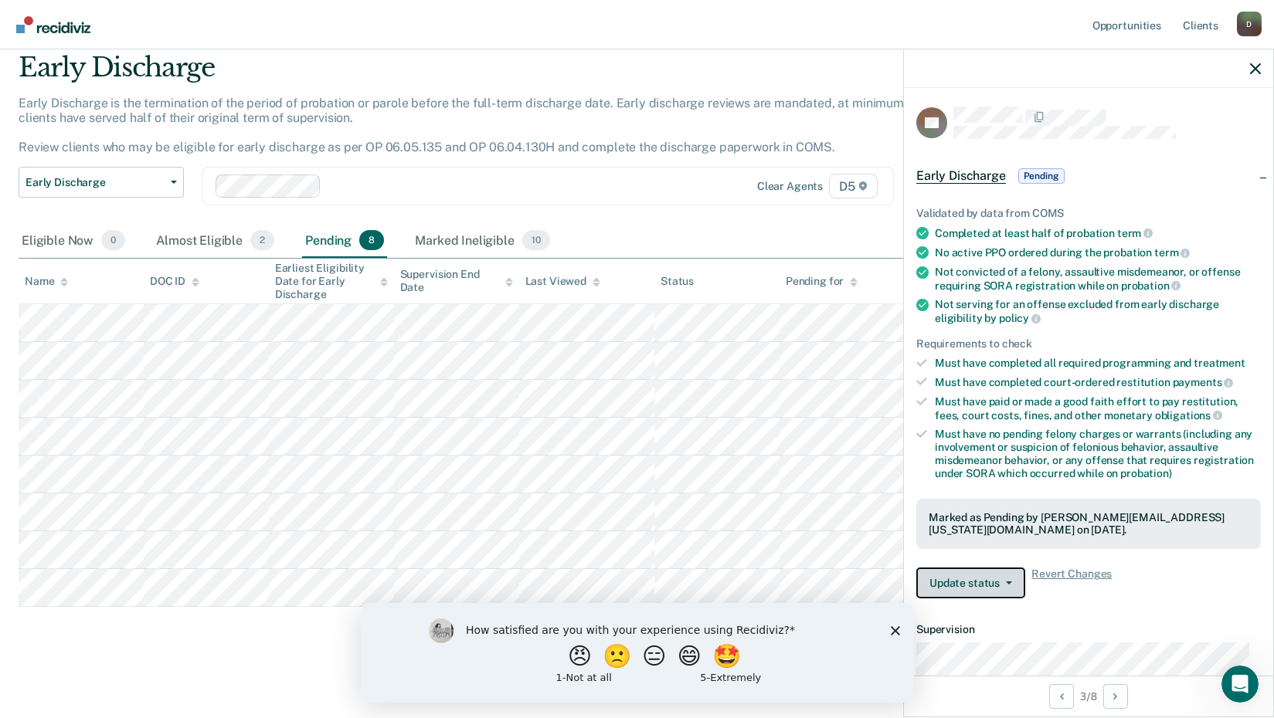
click at [1009, 582] on icon "button" at bounding box center [1009, 583] width 6 height 3
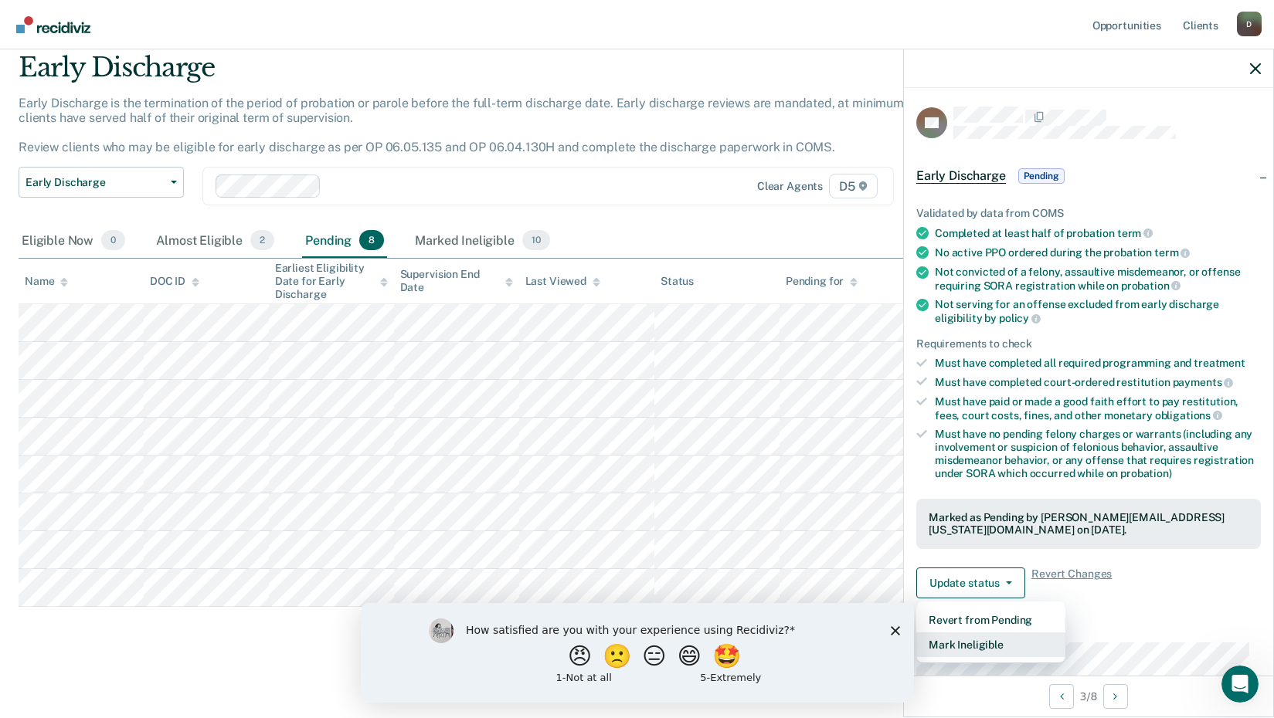
click at [981, 648] on button "Mark Ineligible" at bounding box center [990, 645] width 149 height 25
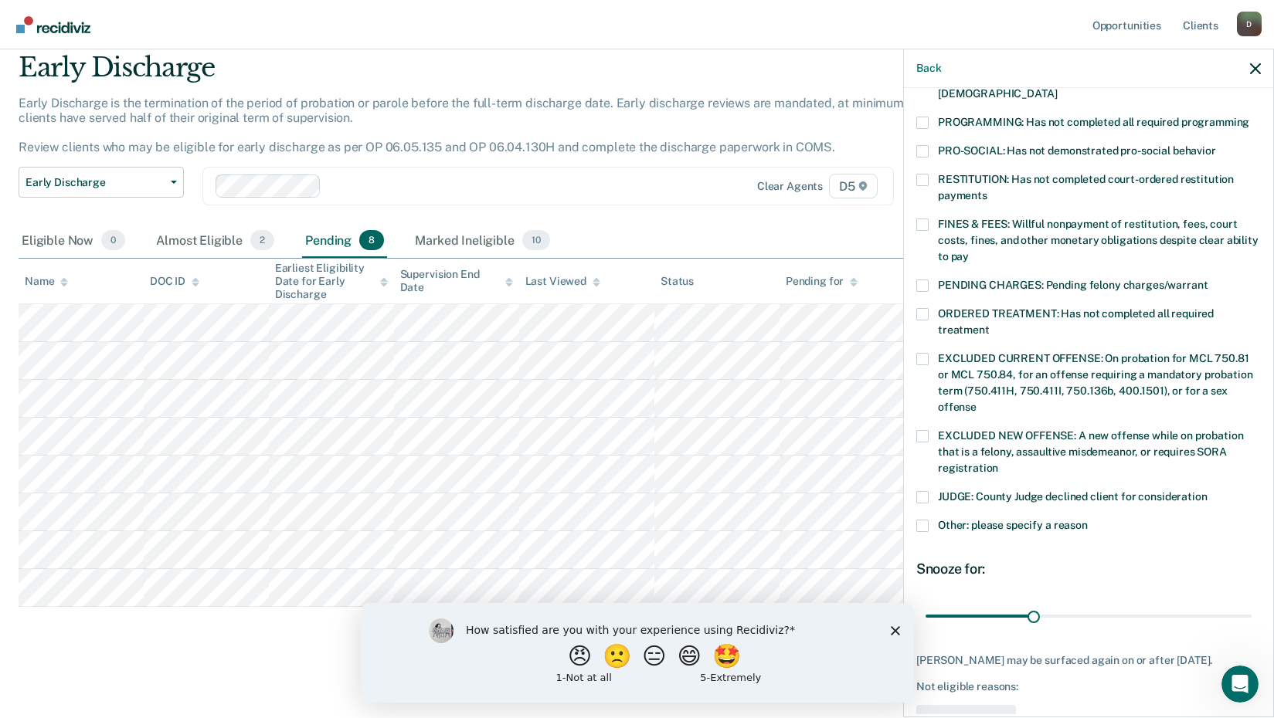
scroll to position [361, 0]
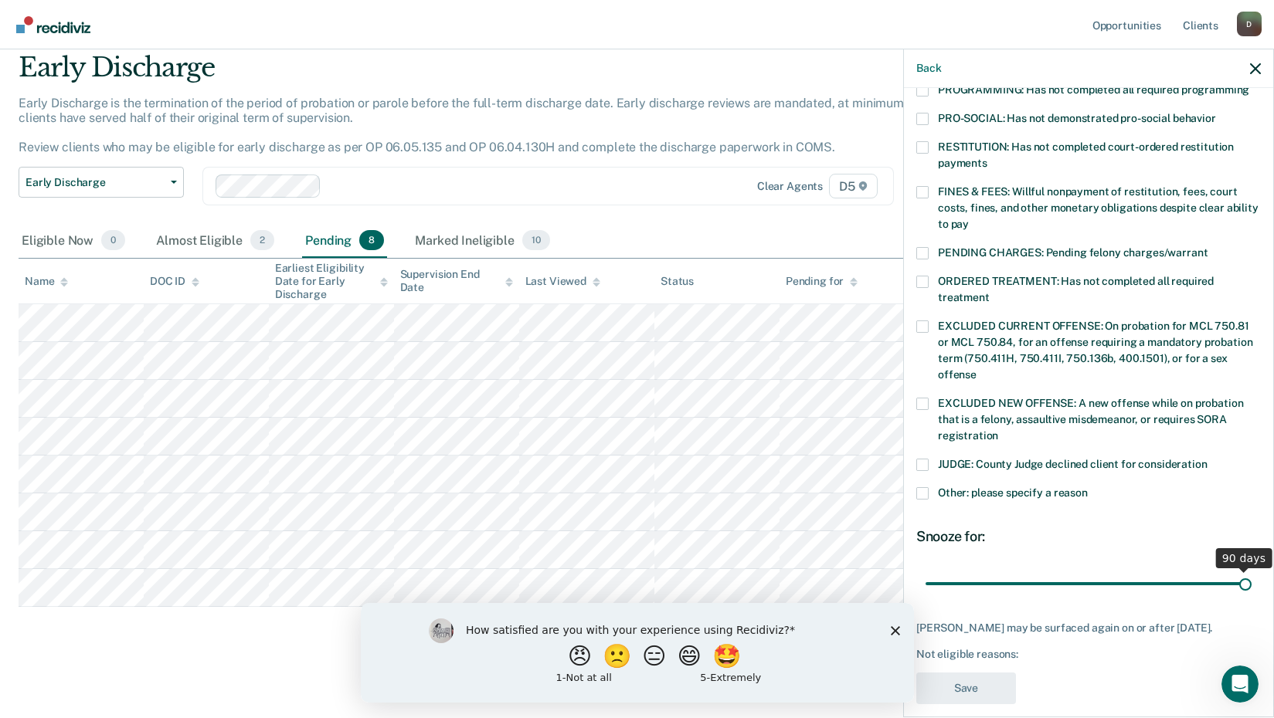
drag, startPoint x: 1035, startPoint y: 565, endPoint x: 1278, endPoint y: 585, distance: 244.1
type input "90"
click at [1251, 585] on input "range" at bounding box center [1088, 583] width 326 height 27
click at [916, 487] on span at bounding box center [922, 493] width 12 height 12
click at [1087, 487] on input "Other: please specify a reason" at bounding box center [1087, 487] width 0 height 0
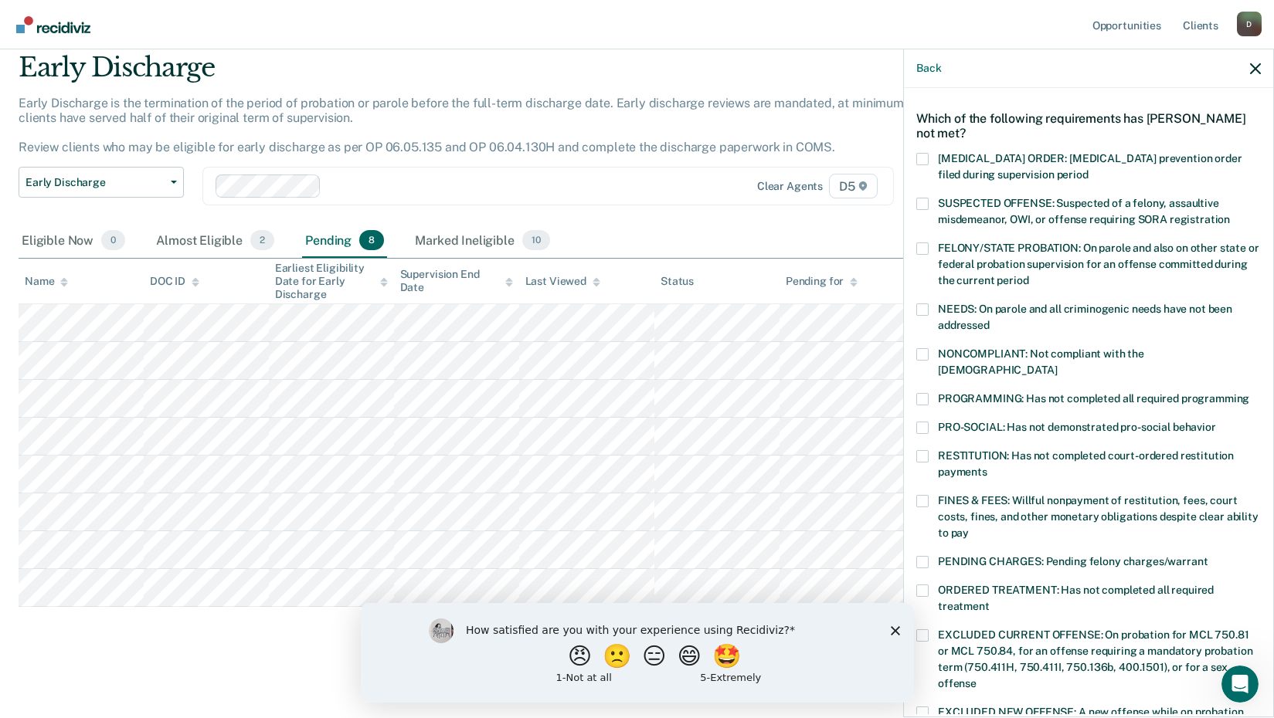
scroll to position [455, 0]
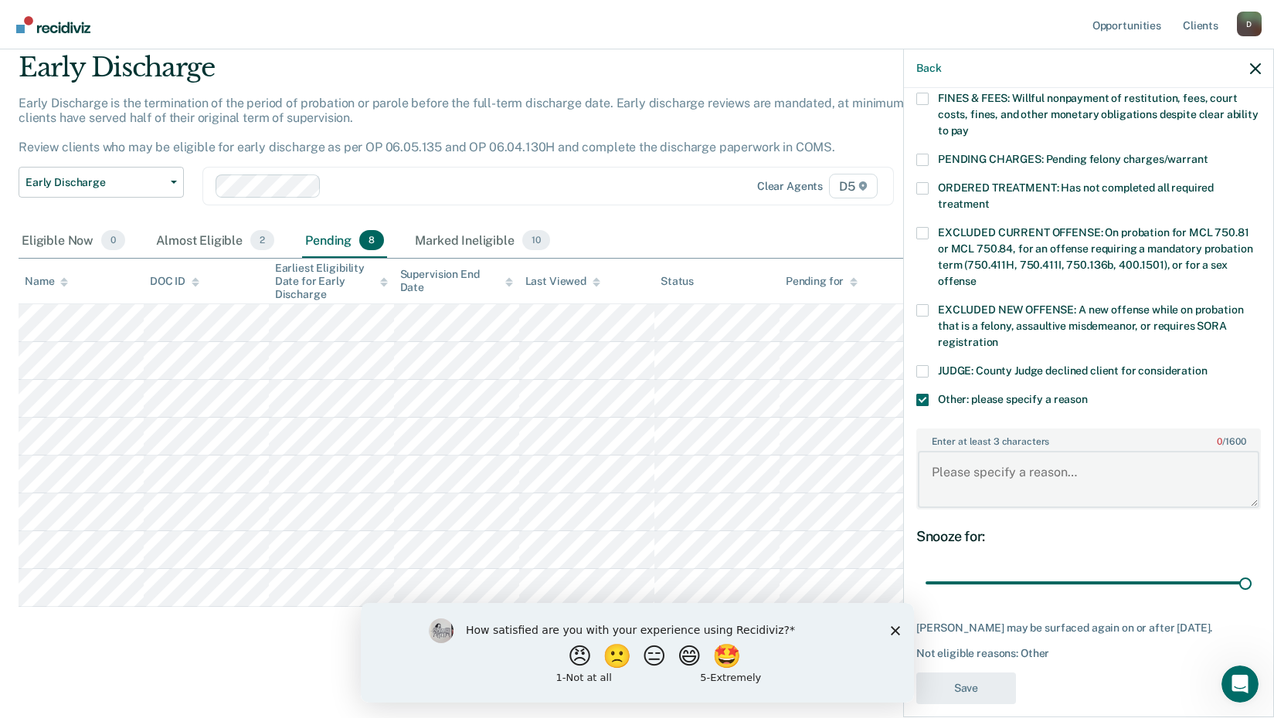
click at [1016, 469] on textarea "Enter at least 3 characters 0 / 1600" at bounding box center [1088, 479] width 341 height 57
type textarea "Made an agreement to keep her on until she gets her GED - 1 test to go"
click at [960, 673] on button "Save" at bounding box center [966, 689] width 100 height 32
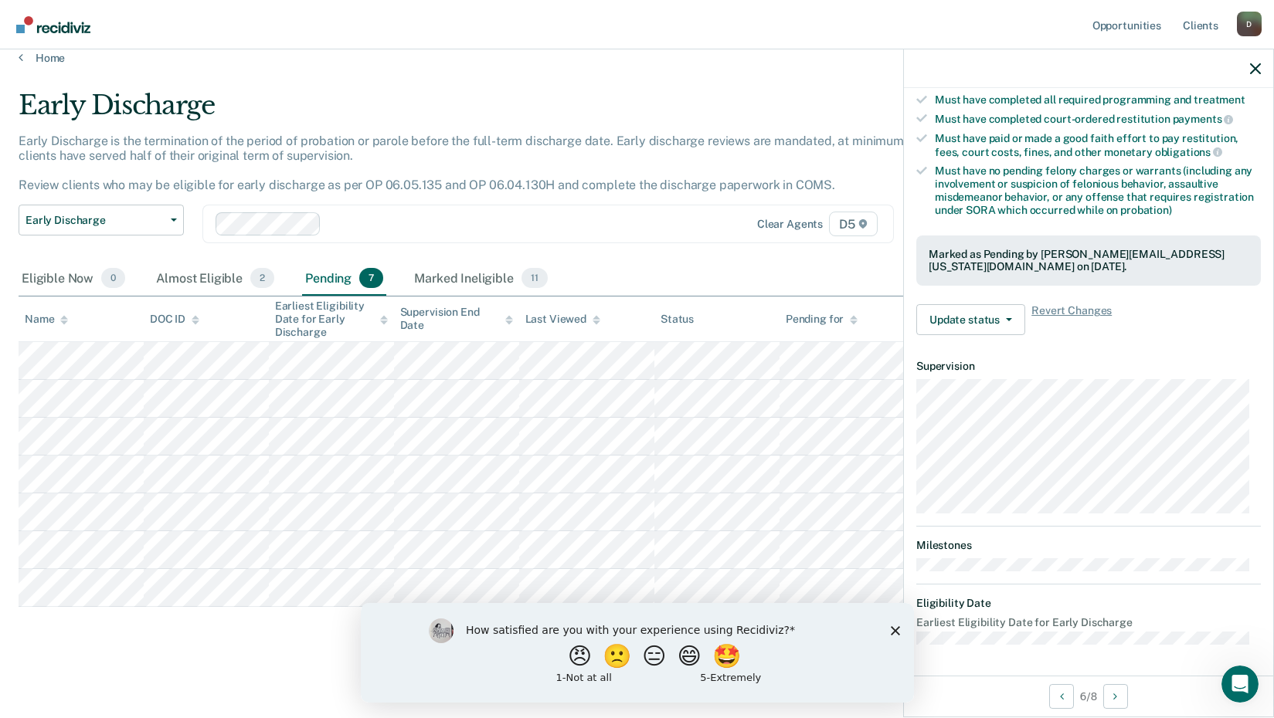
scroll to position [262, 0]
click at [972, 322] on button "Update status" at bounding box center [970, 321] width 109 height 31
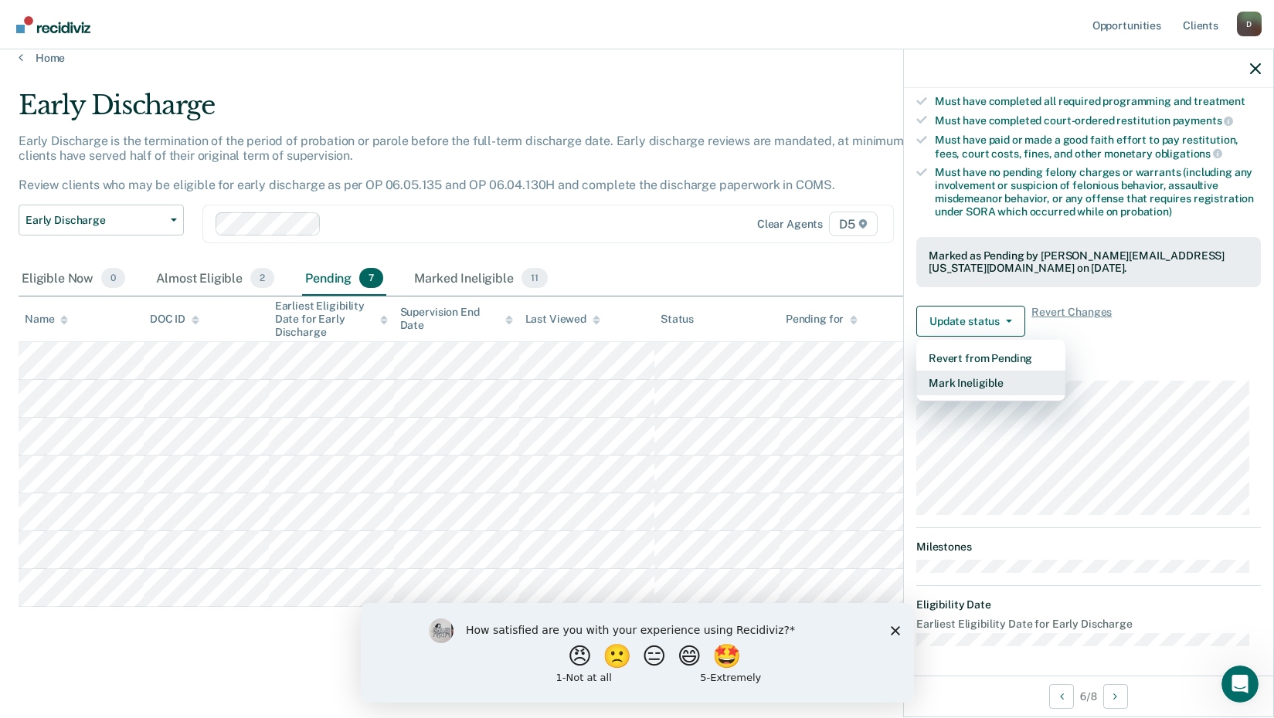
click at [979, 385] on button "Mark Ineligible" at bounding box center [990, 383] width 149 height 25
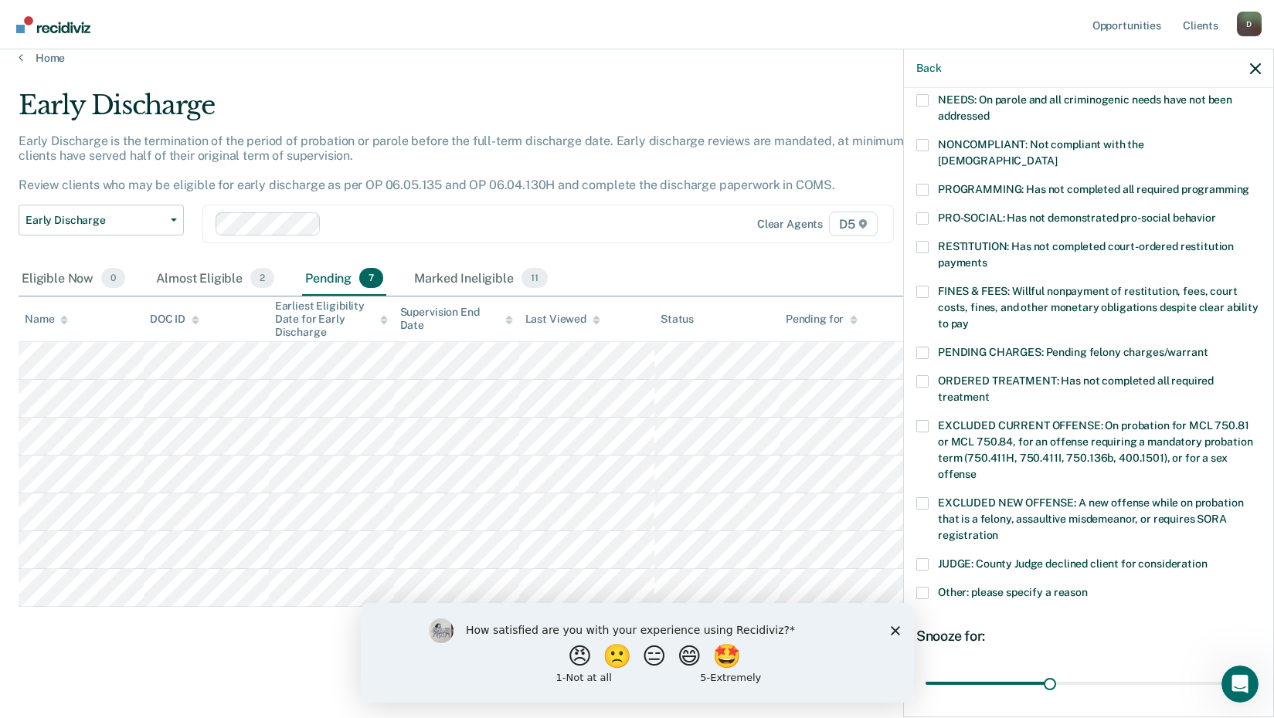
click at [929, 286] on label "FINES & FEES: Willful nonpayment of restitution, fees, court costs, fines, and …" at bounding box center [1088, 310] width 344 height 49
click at [969, 318] on input "FINES & FEES: Willful nonpayment of restitution, fees, court costs, fines, and …" at bounding box center [969, 318] width 0 height 0
drag, startPoint x: 1046, startPoint y: 666, endPoint x: 1192, endPoint y: 652, distance: 146.6
click at [1192, 670] on input "range" at bounding box center [1088, 683] width 326 height 27
drag, startPoint x: 1190, startPoint y: 665, endPoint x: 1242, endPoint y: 660, distance: 52.0
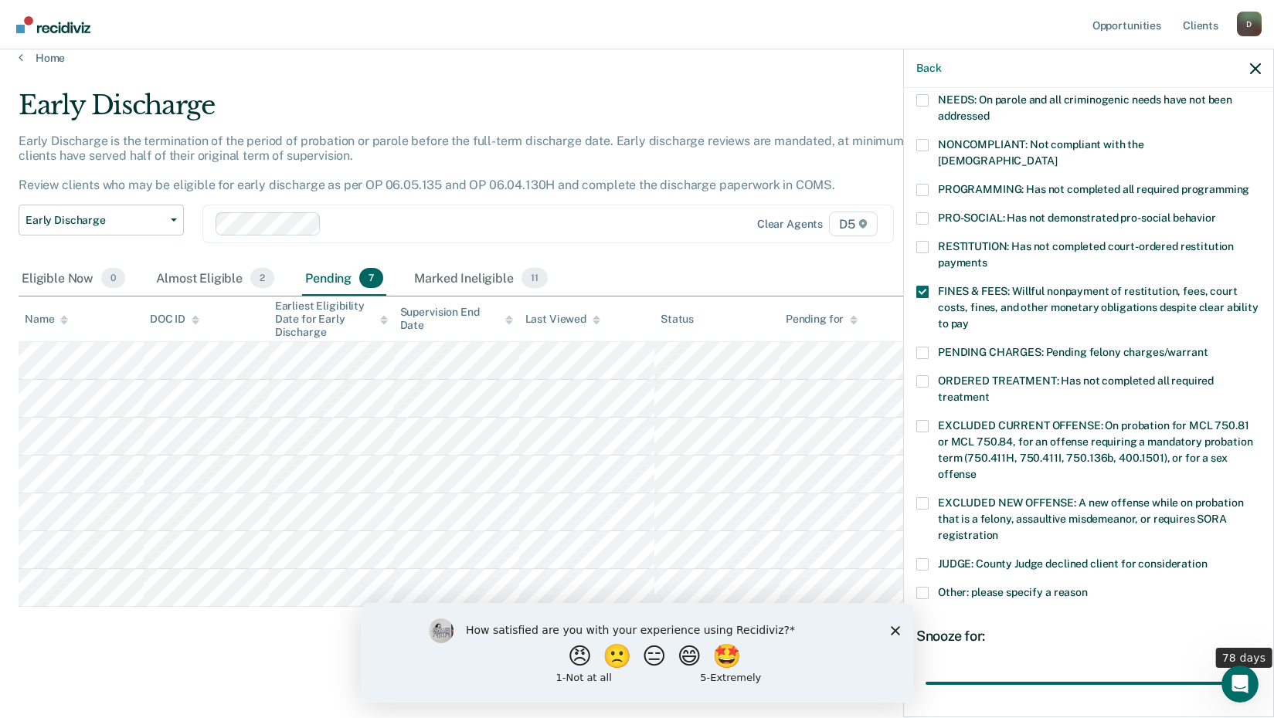
type input "78"
click at [1242, 670] on input "range" at bounding box center [1088, 683] width 326 height 27
click at [1223, 605] on div "KO Which of the following requirements has Keairra Orum not met? CHILD ABUSE OR…" at bounding box center [1088, 329] width 344 height 969
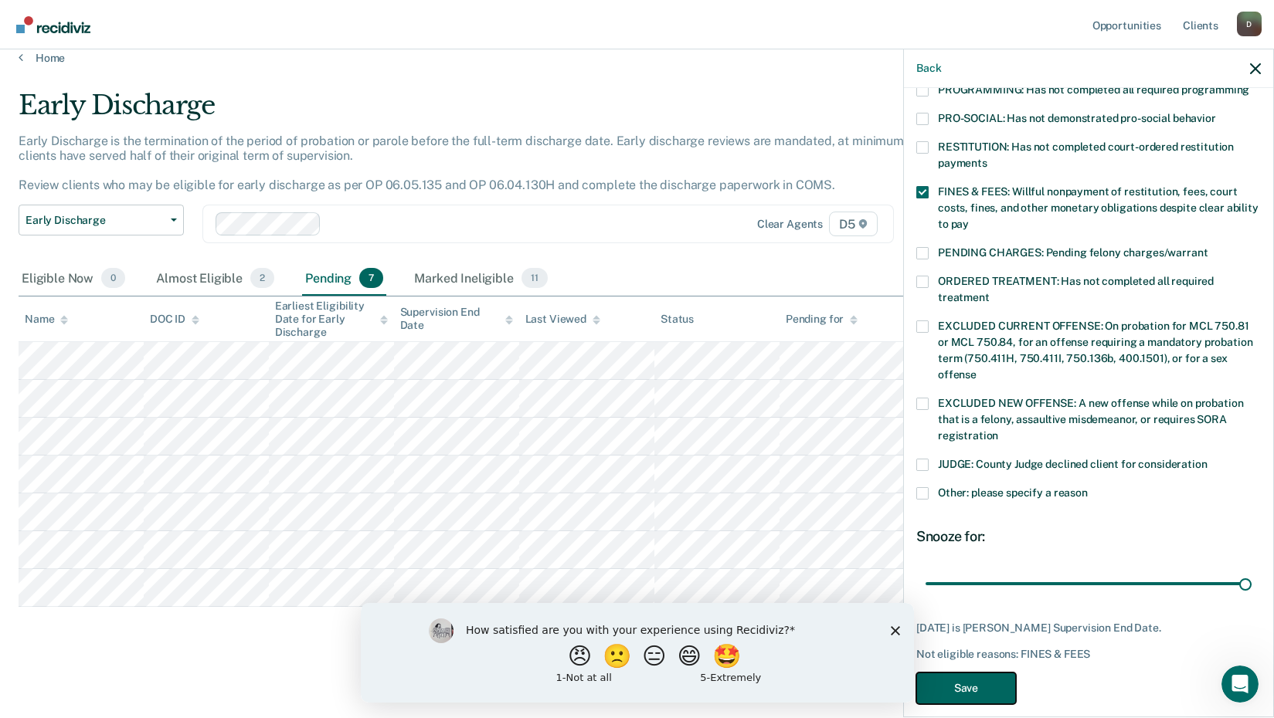
click at [985, 680] on button "Save" at bounding box center [966, 689] width 100 height 32
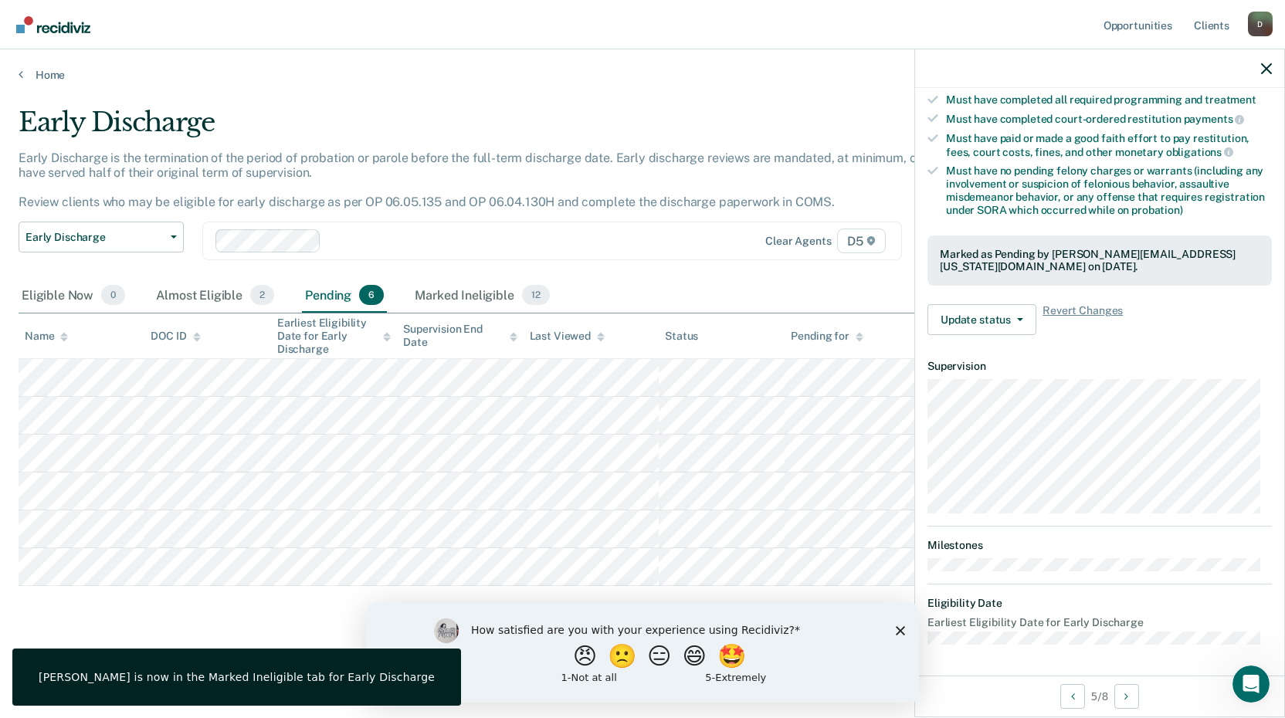
scroll to position [262, 0]
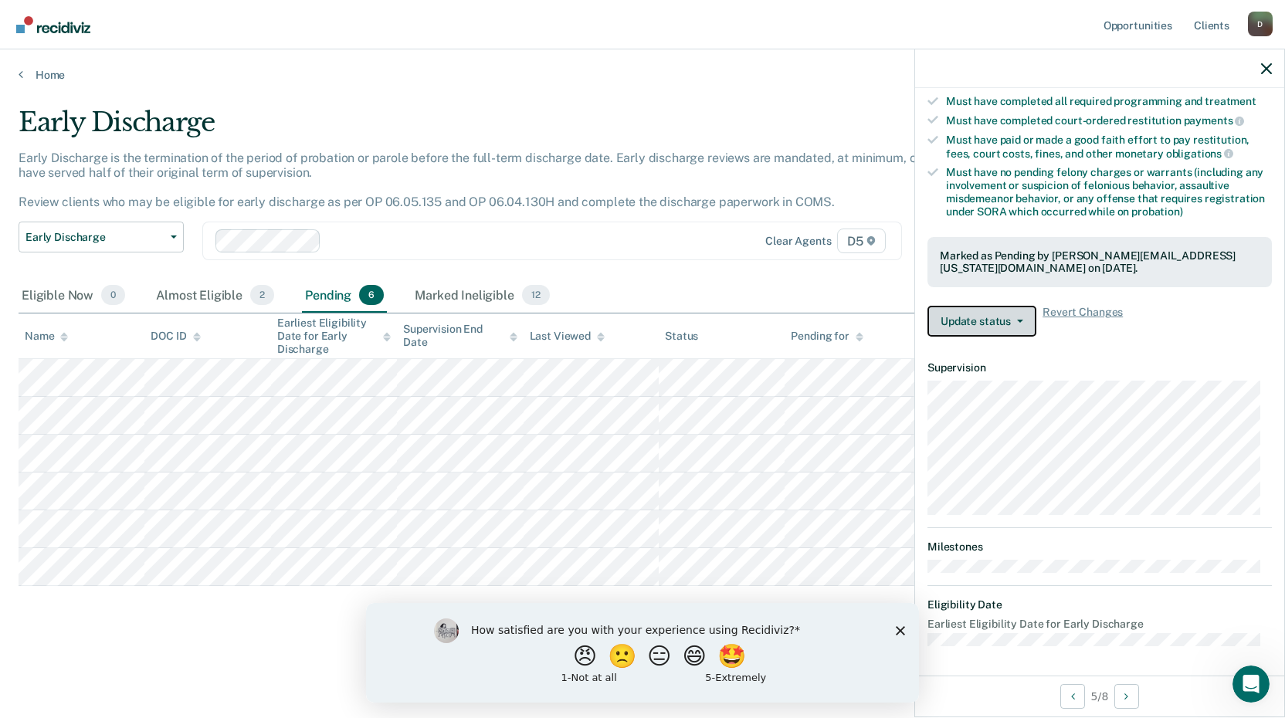
click at [992, 317] on button "Update status" at bounding box center [982, 321] width 109 height 31
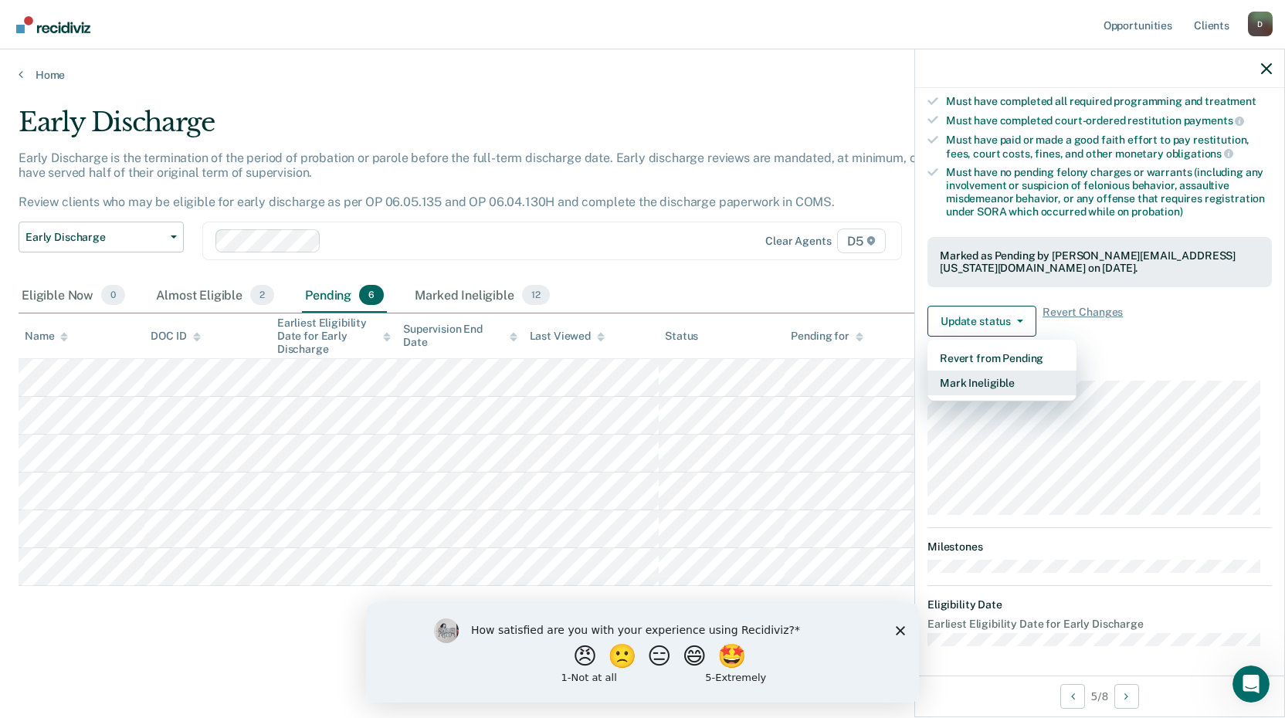
click at [977, 380] on button "Mark Ineligible" at bounding box center [1002, 383] width 149 height 25
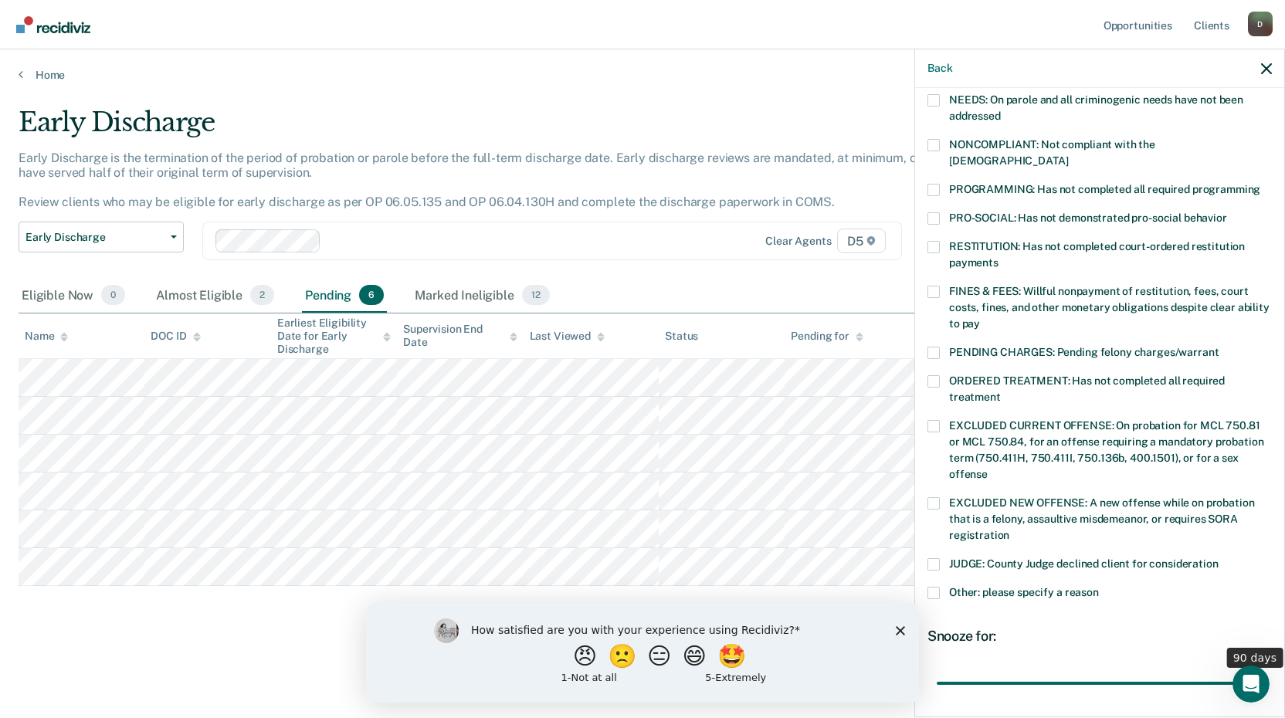
drag, startPoint x: 1041, startPoint y: 660, endPoint x: 1247, endPoint y: 657, distance: 206.2
type input "90"
click at [1247, 670] on input "range" at bounding box center [1100, 683] width 326 height 27
click at [931, 267] on div "RESTITUTION: Has not completed court-ordered restitution payments" at bounding box center [1100, 263] width 344 height 45
click at [932, 347] on span at bounding box center [934, 353] width 12 height 12
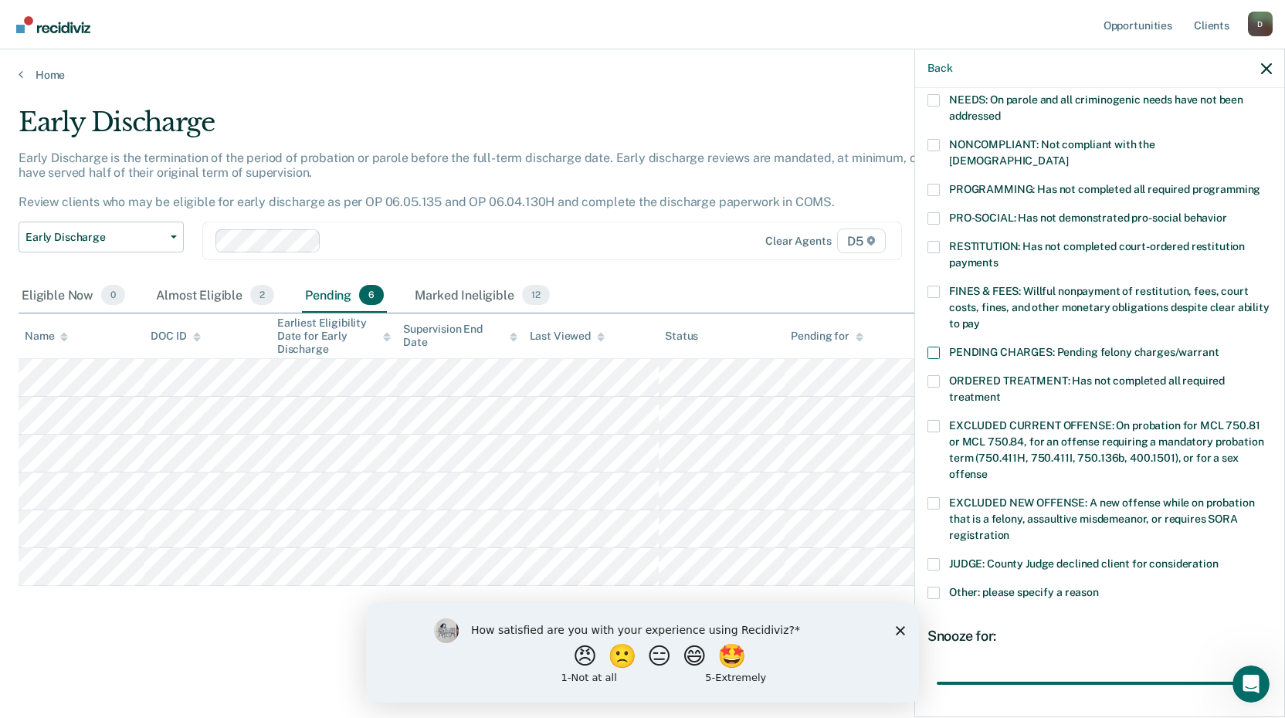
click at [1219, 347] on input "PENDING CHARGES: Pending felony charges/warrant" at bounding box center [1219, 347] width 0 height 0
click at [934, 286] on span at bounding box center [934, 292] width 12 height 12
click at [980, 318] on input "FINES & FEES: Willful nonpayment of restitution, fees, court costs, fines, and …" at bounding box center [980, 318] width 0 height 0
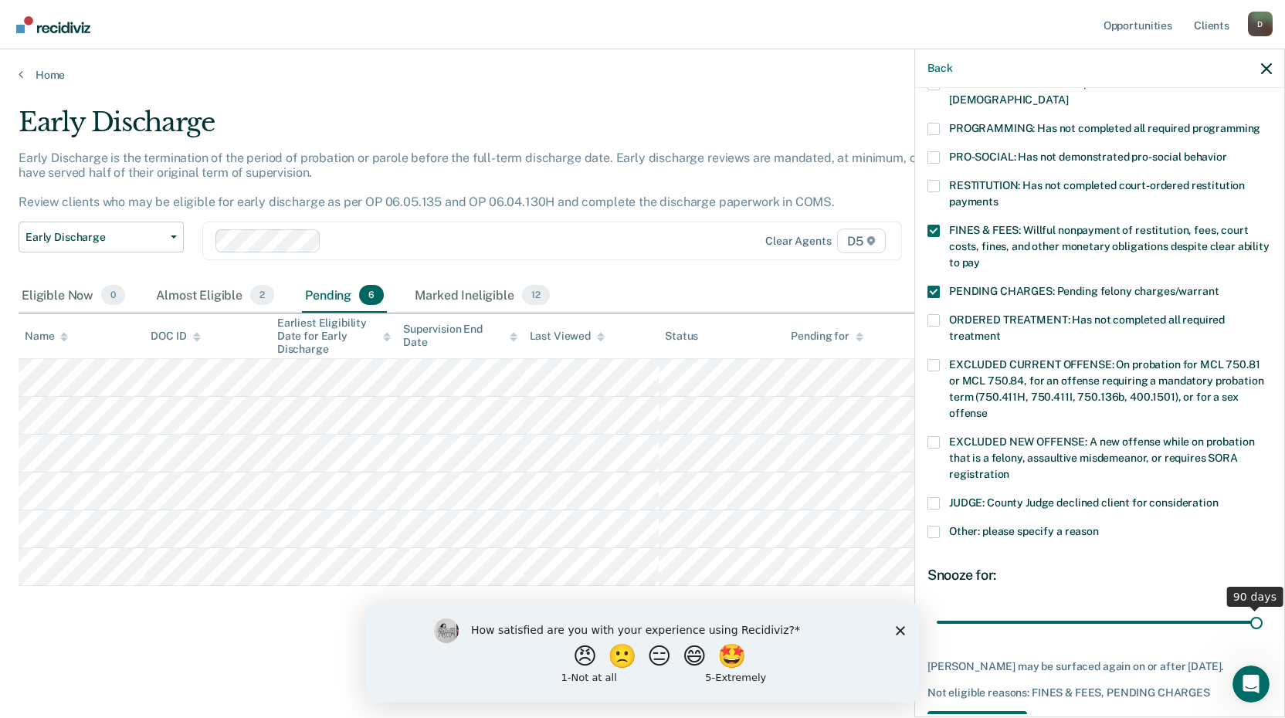
scroll to position [375, 0]
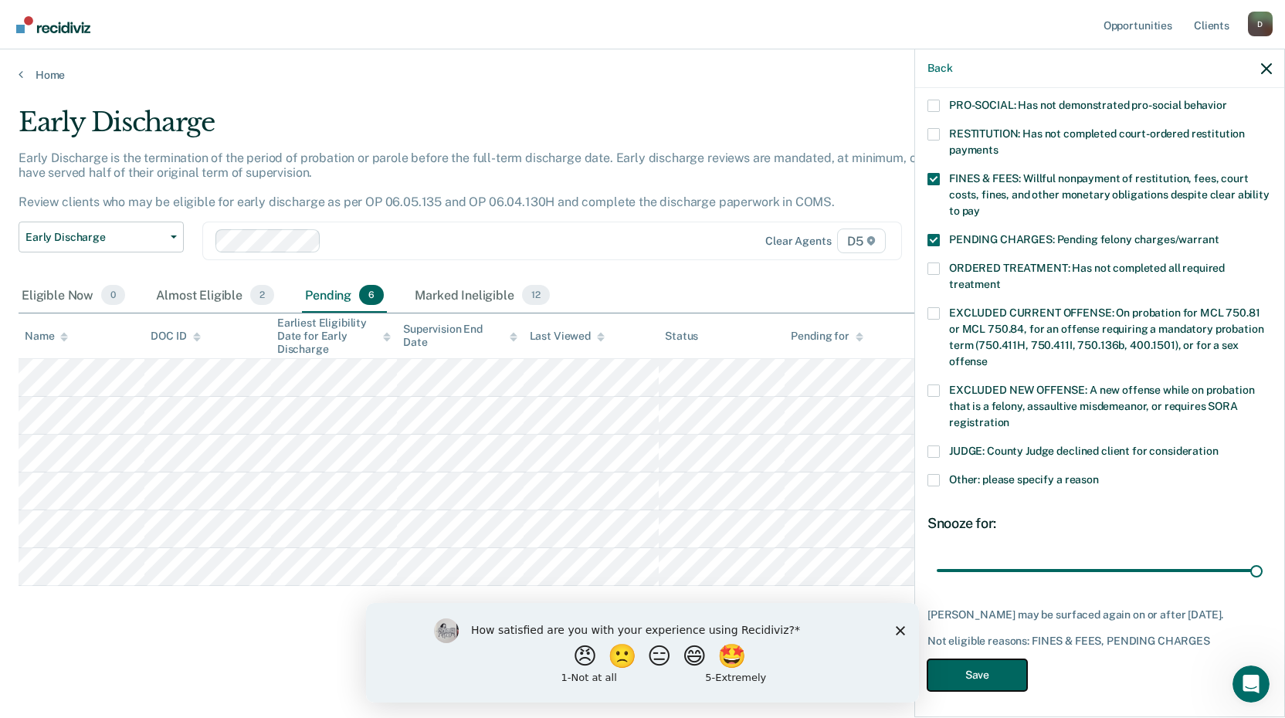
click at [975, 675] on button "Save" at bounding box center [978, 676] width 100 height 32
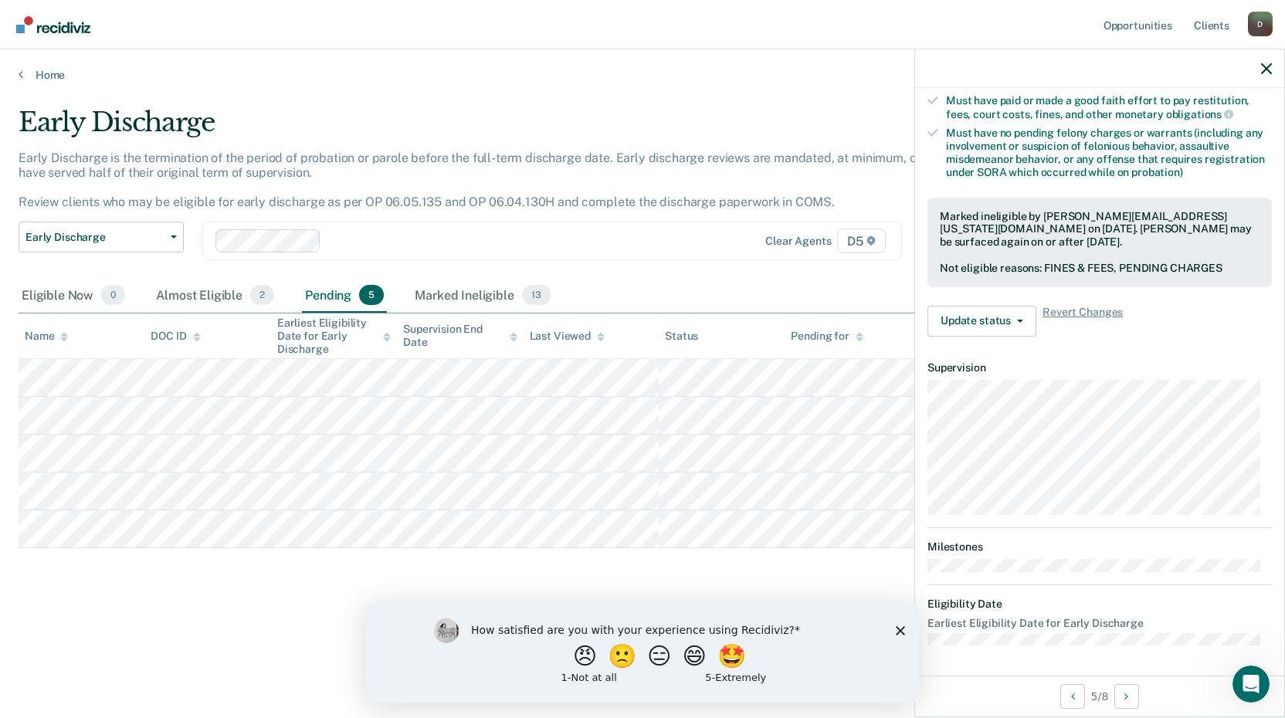
scroll to position [262, 0]
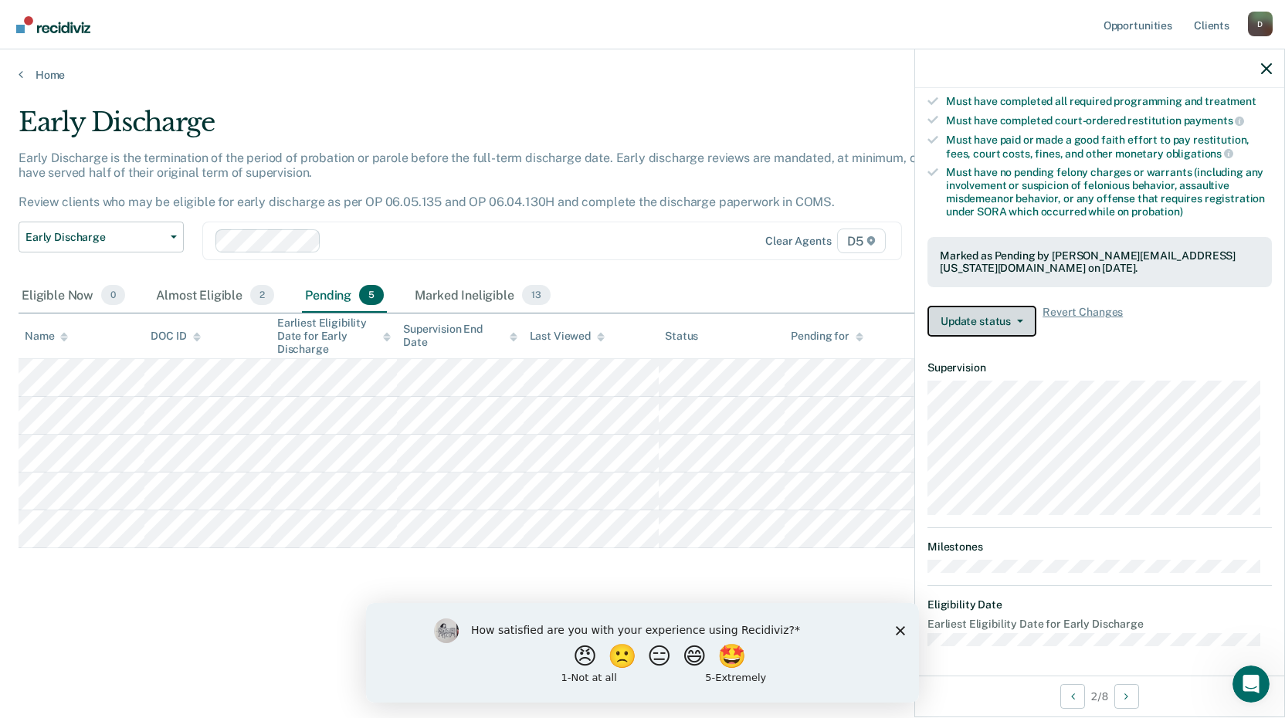
click at [993, 317] on button "Update status" at bounding box center [982, 321] width 109 height 31
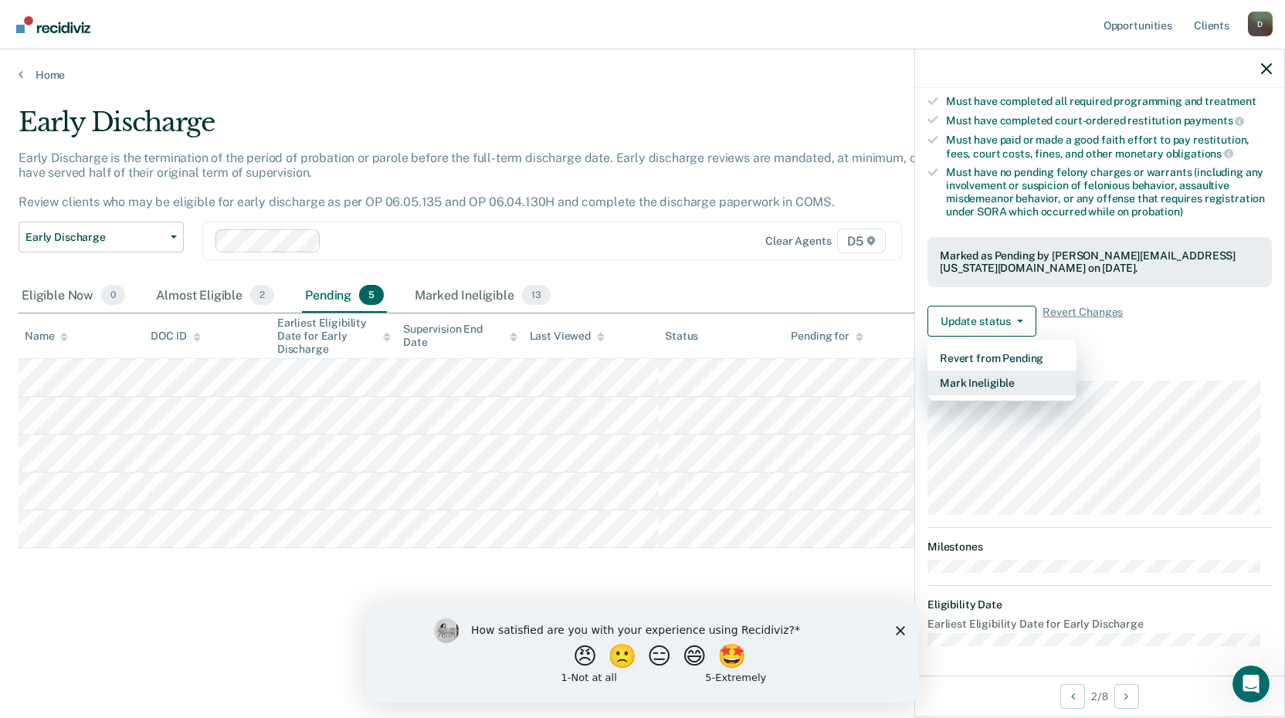
click at [984, 389] on button "Mark Ineligible" at bounding box center [1002, 383] width 149 height 25
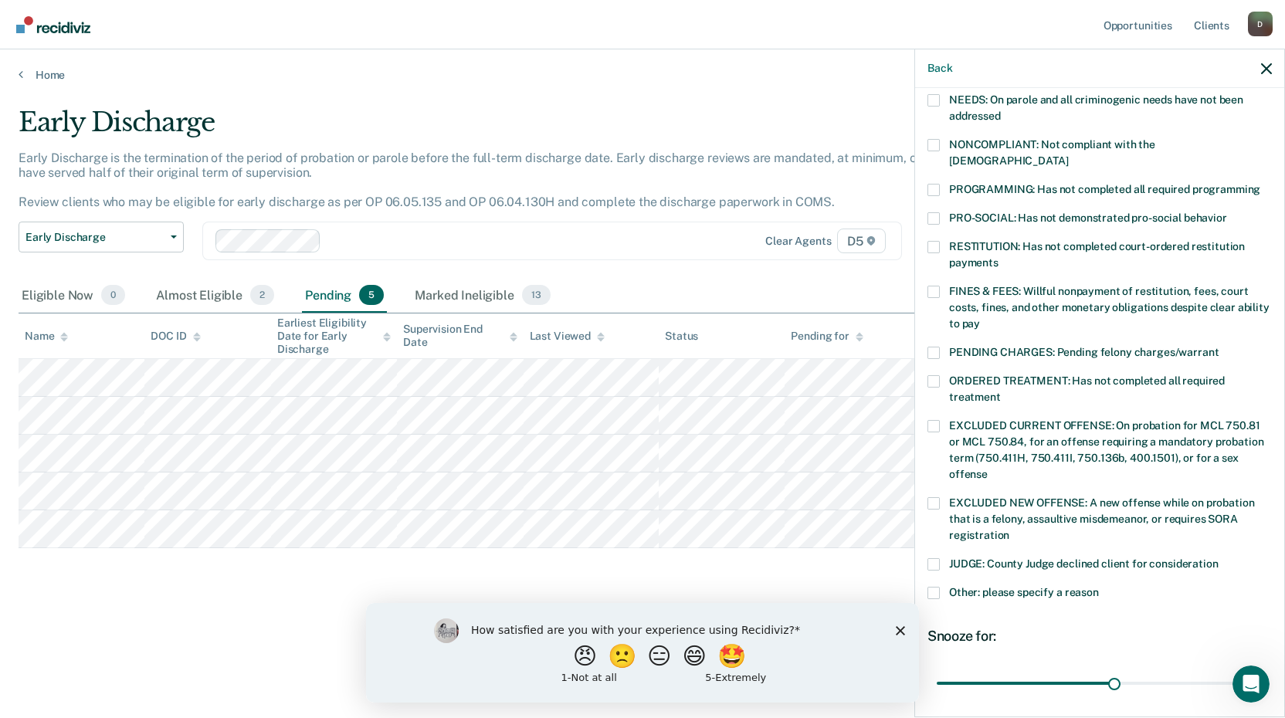
click at [934, 286] on span at bounding box center [934, 292] width 12 height 12
click at [980, 318] on input "FINES & FEES: Willful nonpayment of restitution, fees, court costs, fines, and …" at bounding box center [980, 318] width 0 height 0
drag, startPoint x: 1238, startPoint y: 666, endPoint x: 1372, endPoint y: 662, distance: 134.4
type input "54"
click at [1263, 670] on input "range" at bounding box center [1100, 683] width 326 height 27
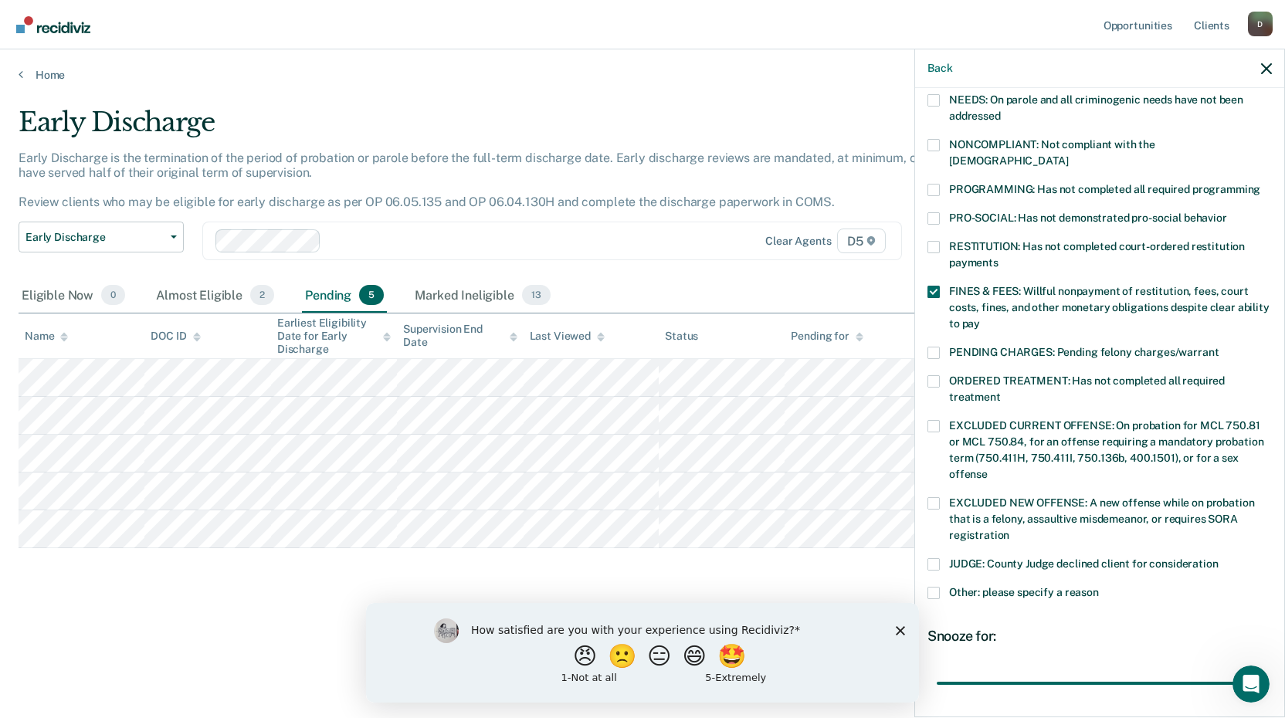
scroll to position [361, 0]
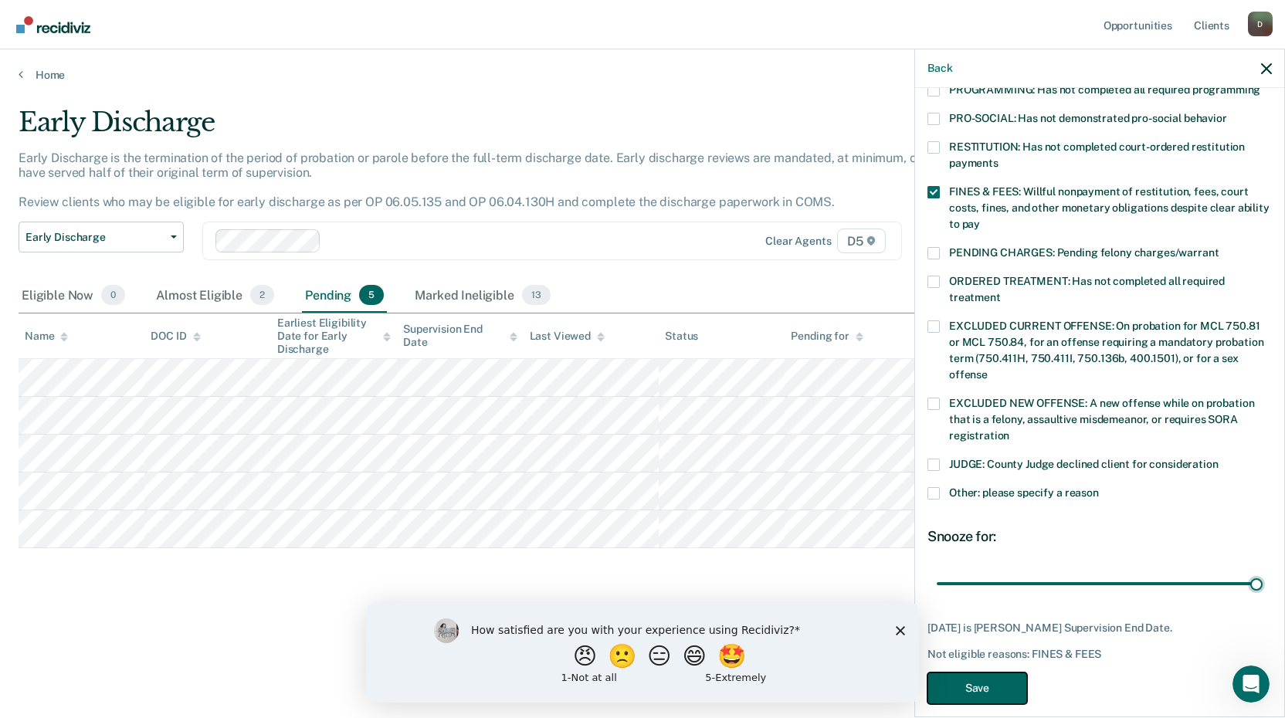
click at [979, 673] on button "Save" at bounding box center [978, 689] width 100 height 32
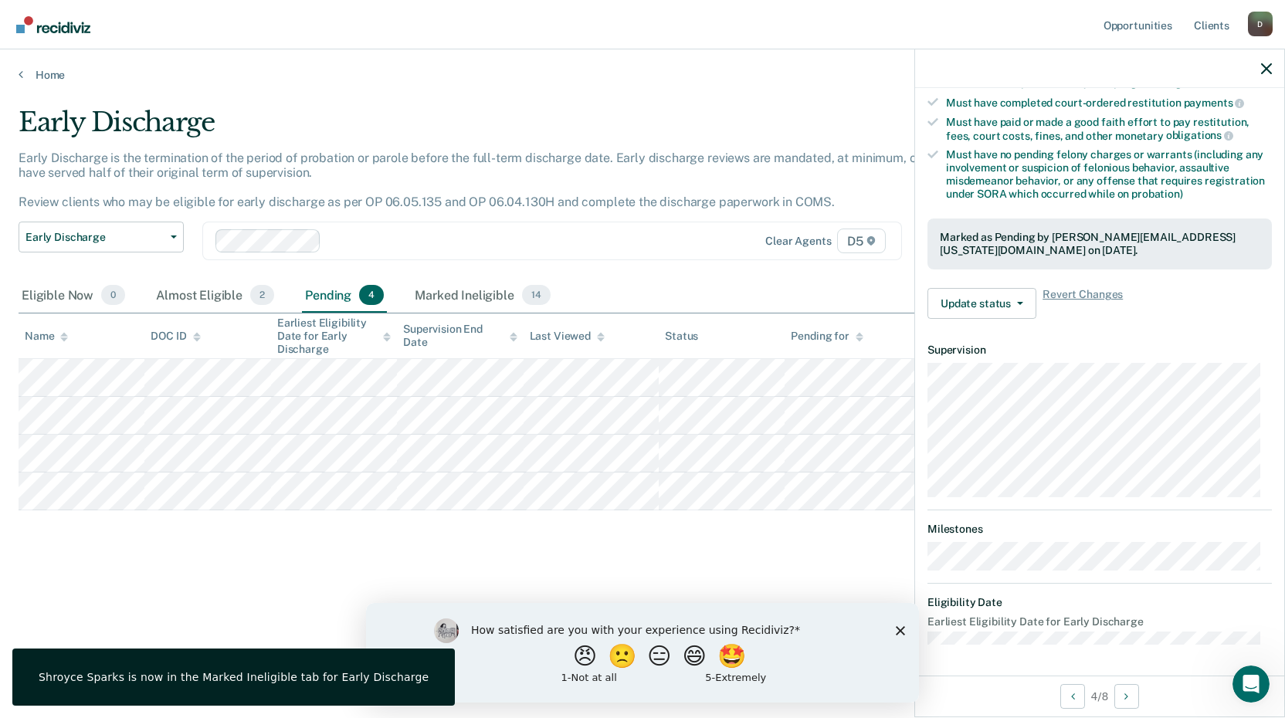
scroll to position [278, 0]
click at [992, 307] on button "Update status" at bounding box center [982, 305] width 109 height 31
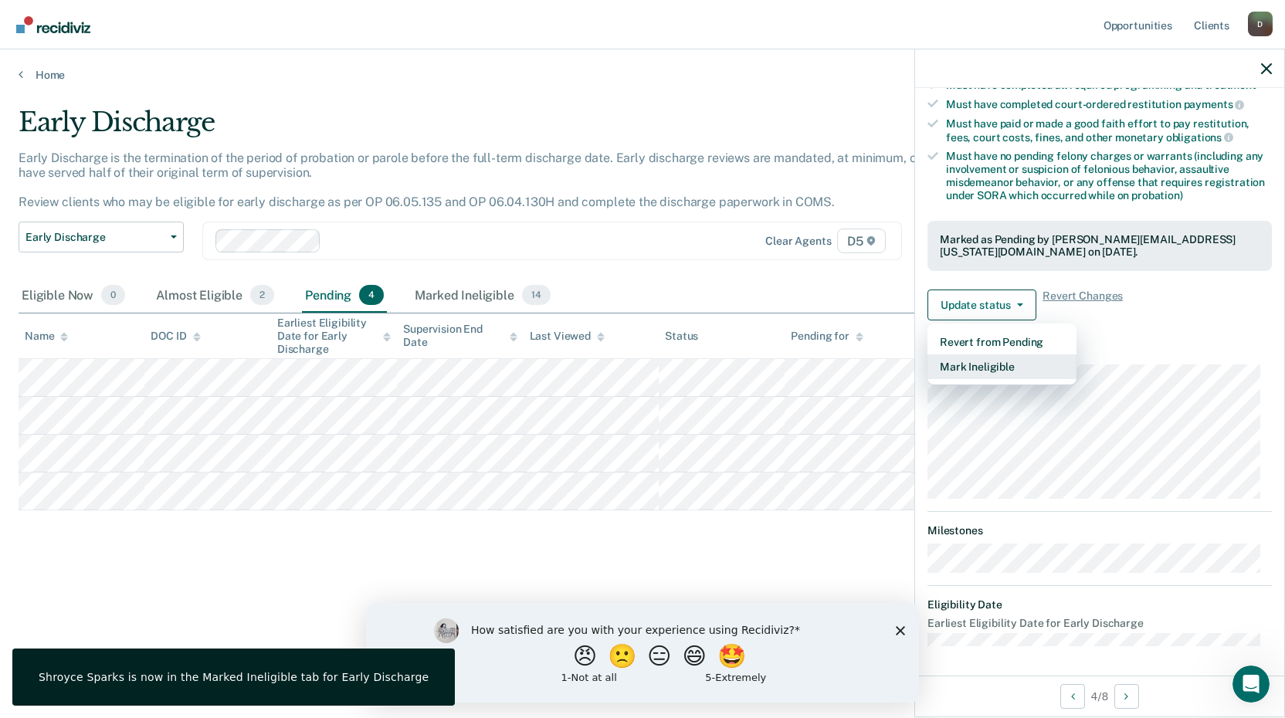
click at [968, 367] on button "Mark Ineligible" at bounding box center [1002, 367] width 149 height 25
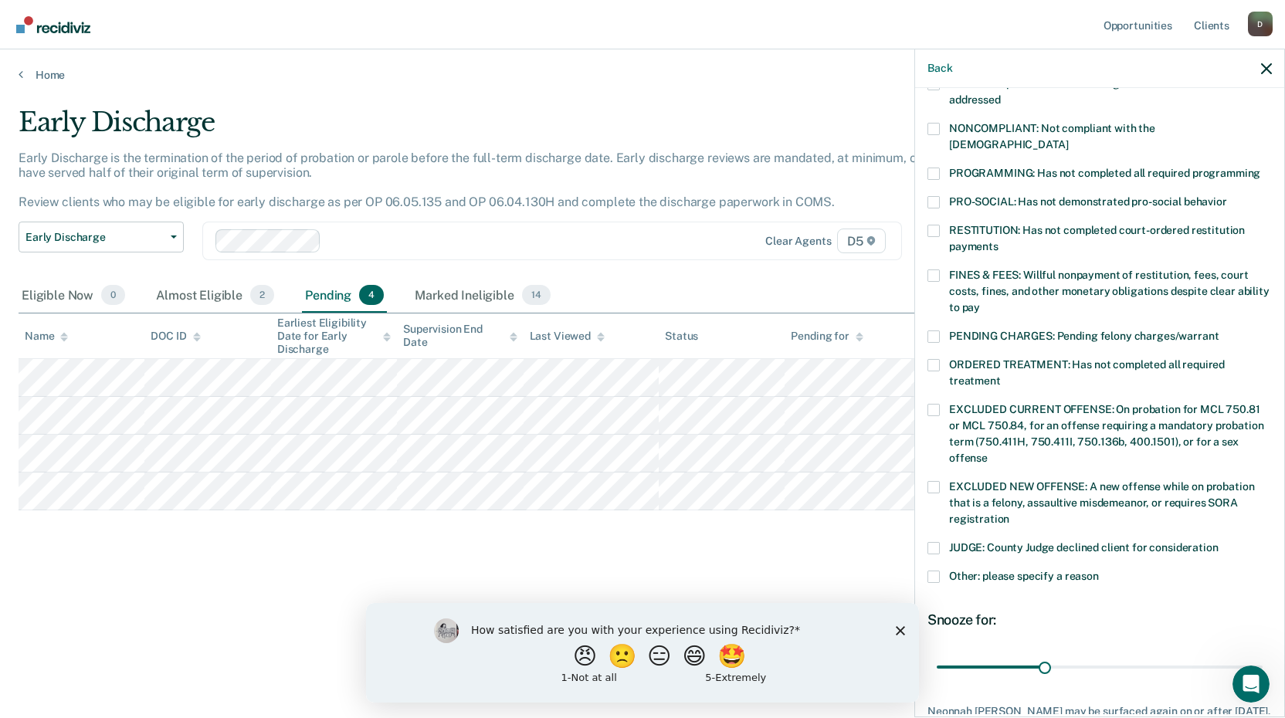
click at [934, 225] on span at bounding box center [934, 231] width 12 height 12
click at [999, 241] on input "RESTITUTION: Has not completed court-ordered restitution payments" at bounding box center [999, 241] width 0 height 0
drag, startPoint x: 1040, startPoint y: 655, endPoint x: 1342, endPoint y: 647, distance: 302.1
type input "90"
click at [1263, 653] on input "range" at bounding box center [1100, 666] width 326 height 27
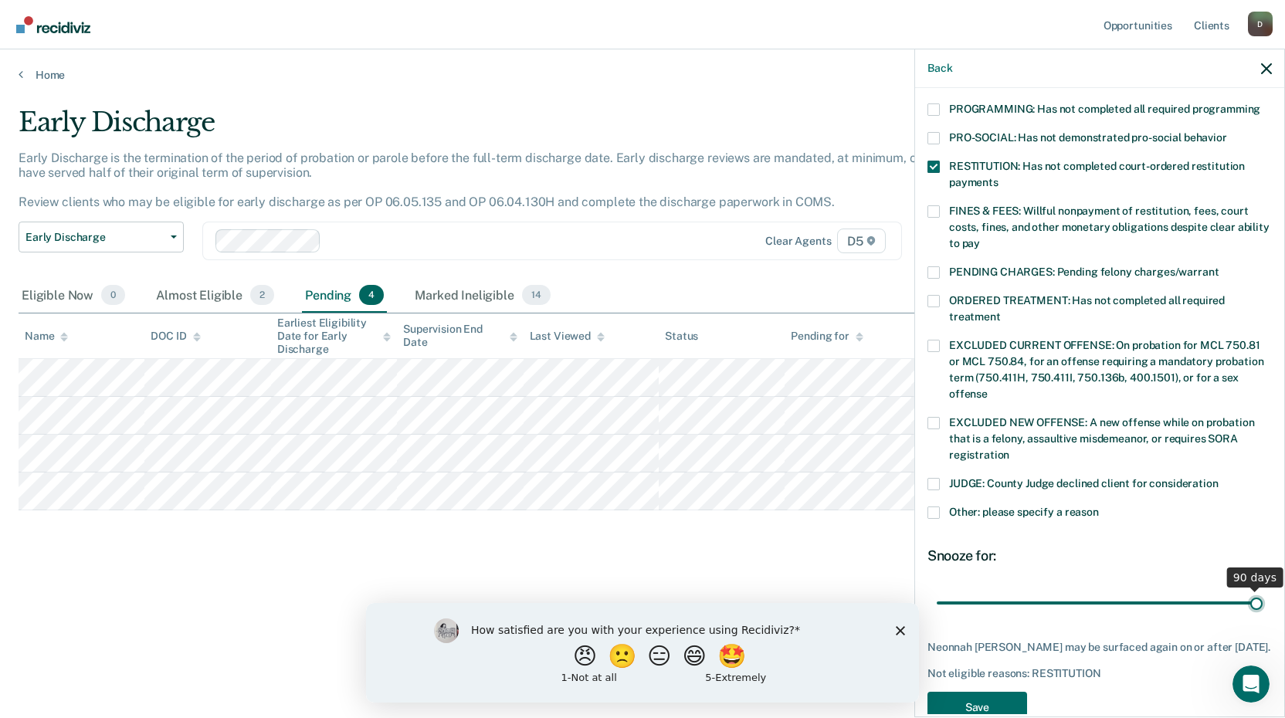
scroll to position [375, 0]
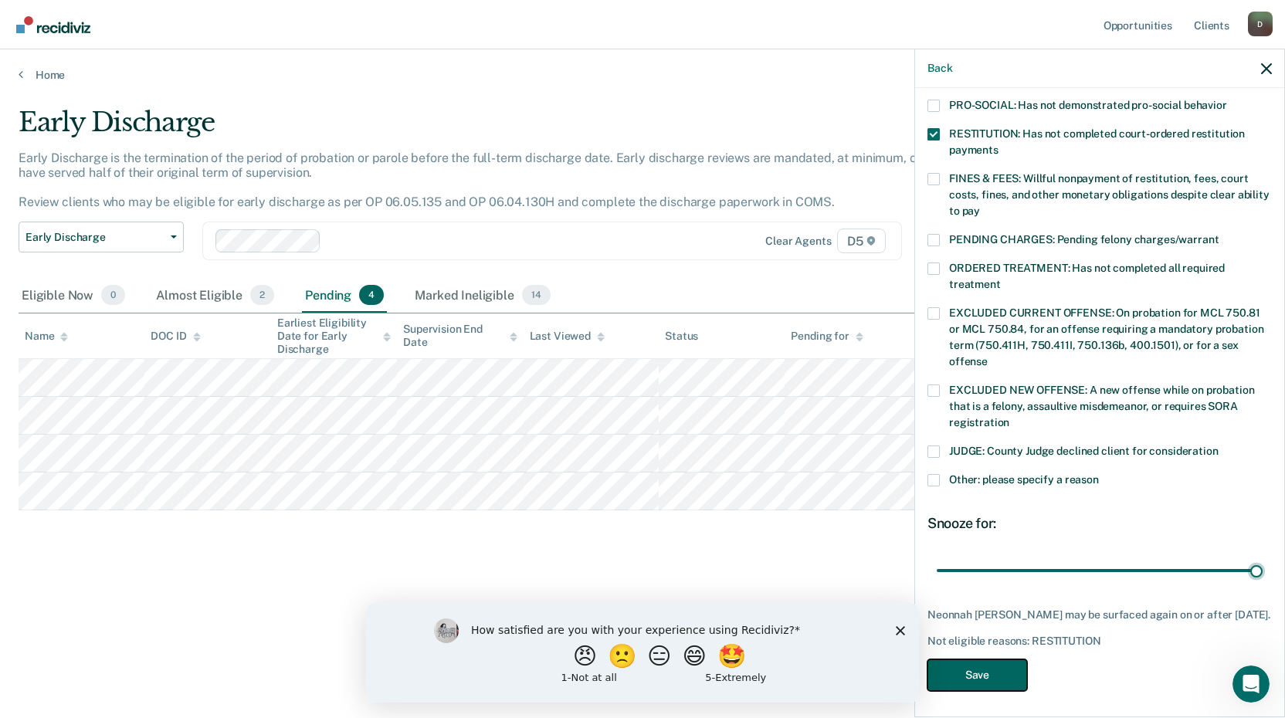
click at [965, 671] on button "Save" at bounding box center [978, 676] width 100 height 32
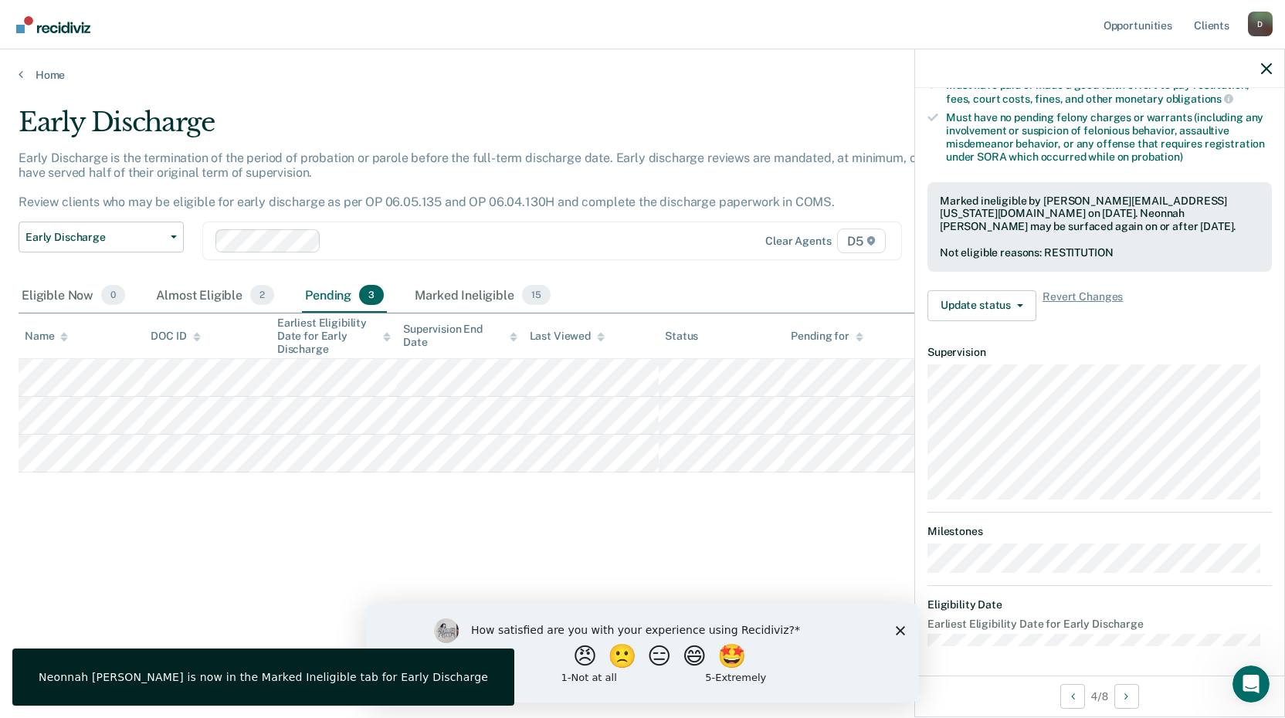
scroll to position [262, 0]
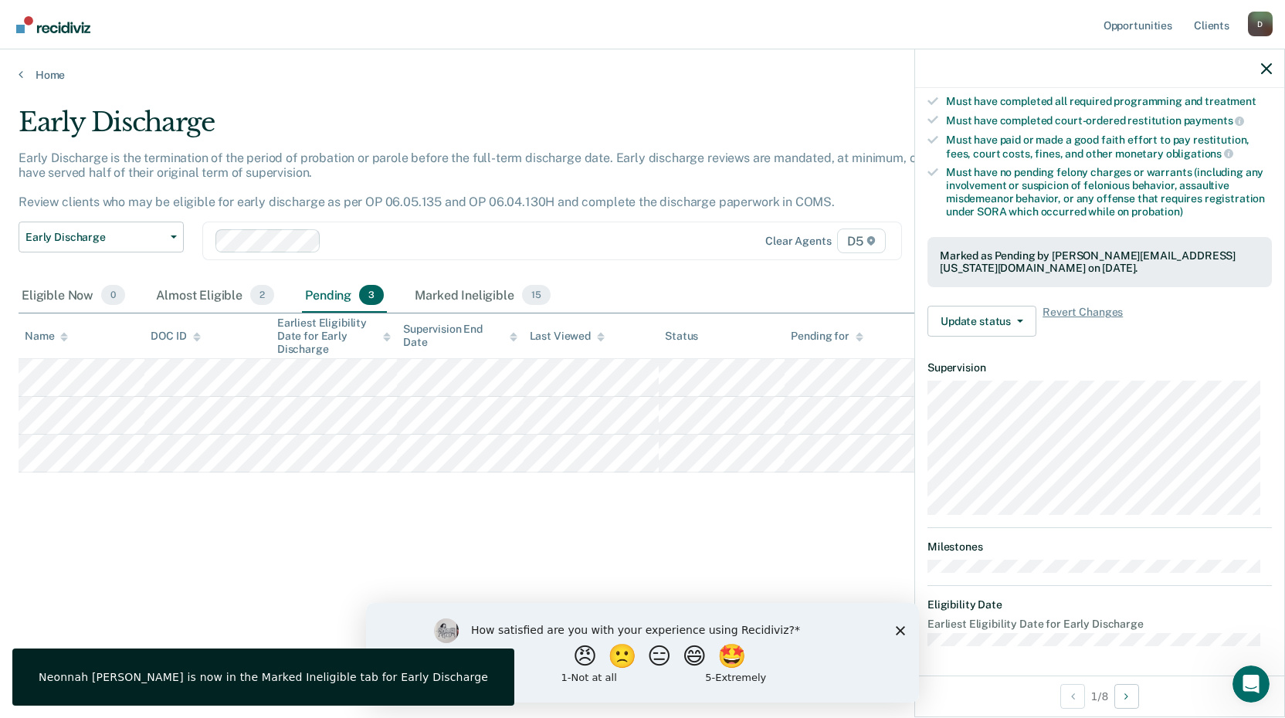
drag, startPoint x: 324, startPoint y: 547, endPoint x: 349, endPoint y: 477, distance: 74.5
click at [337, 517] on div "Early Discharge Early Discharge is the termination of the period of probation o…" at bounding box center [643, 355] width 1248 height 496
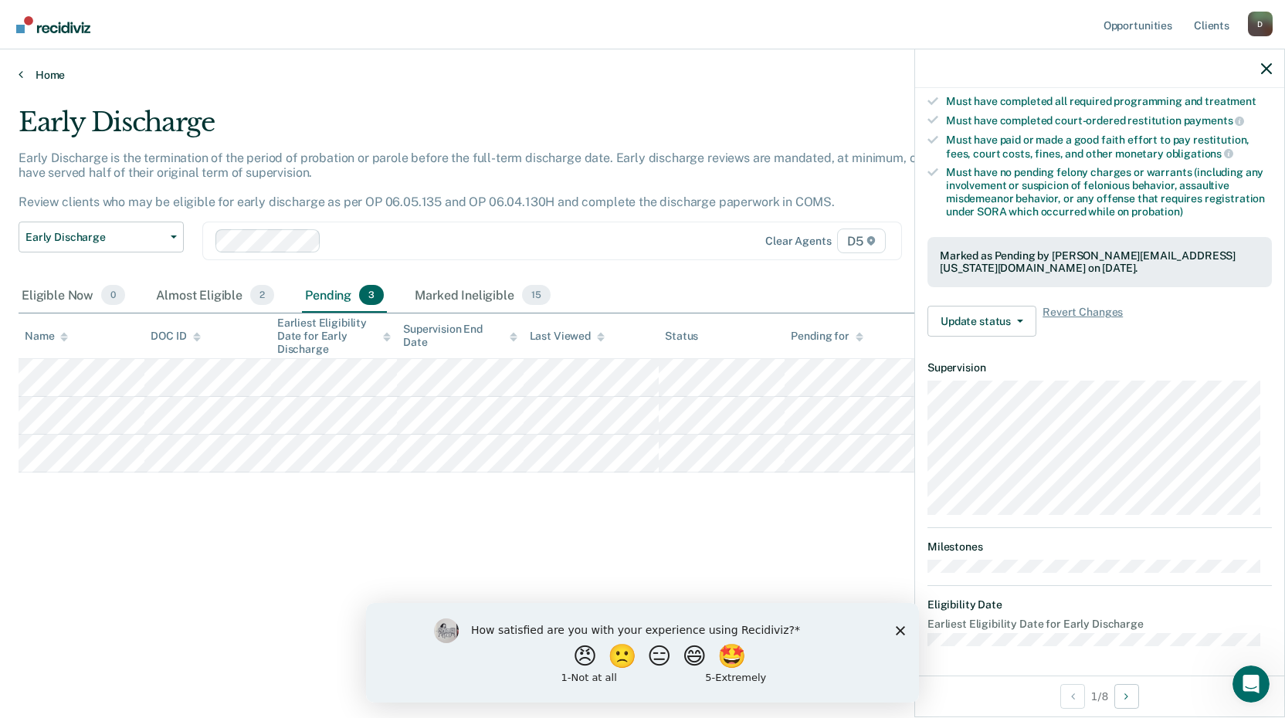
click at [46, 71] on link "Home" at bounding box center [643, 75] width 1248 height 14
